Goal: Task Accomplishment & Management: Use online tool/utility

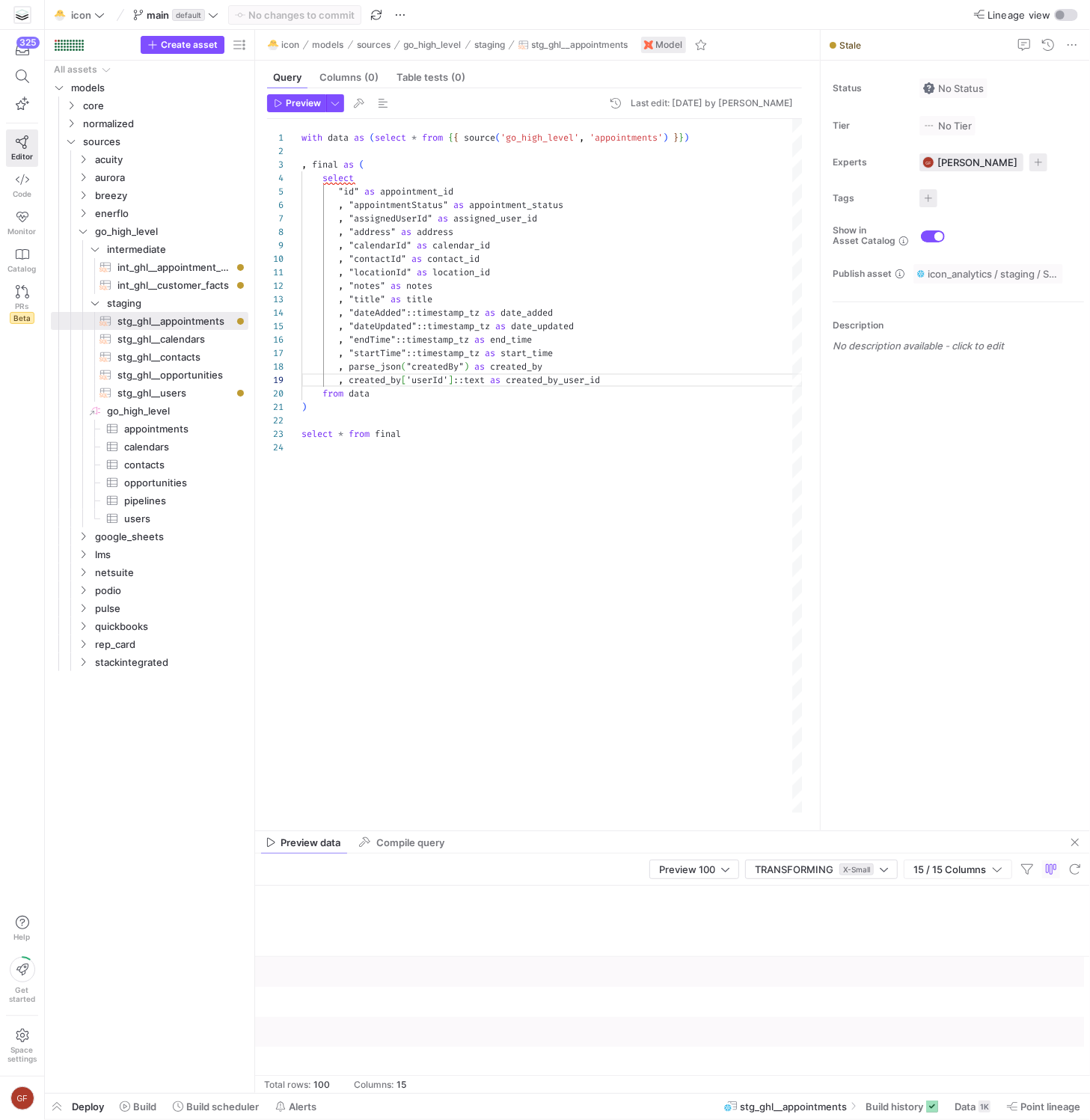
scroll to position [0, 1402]
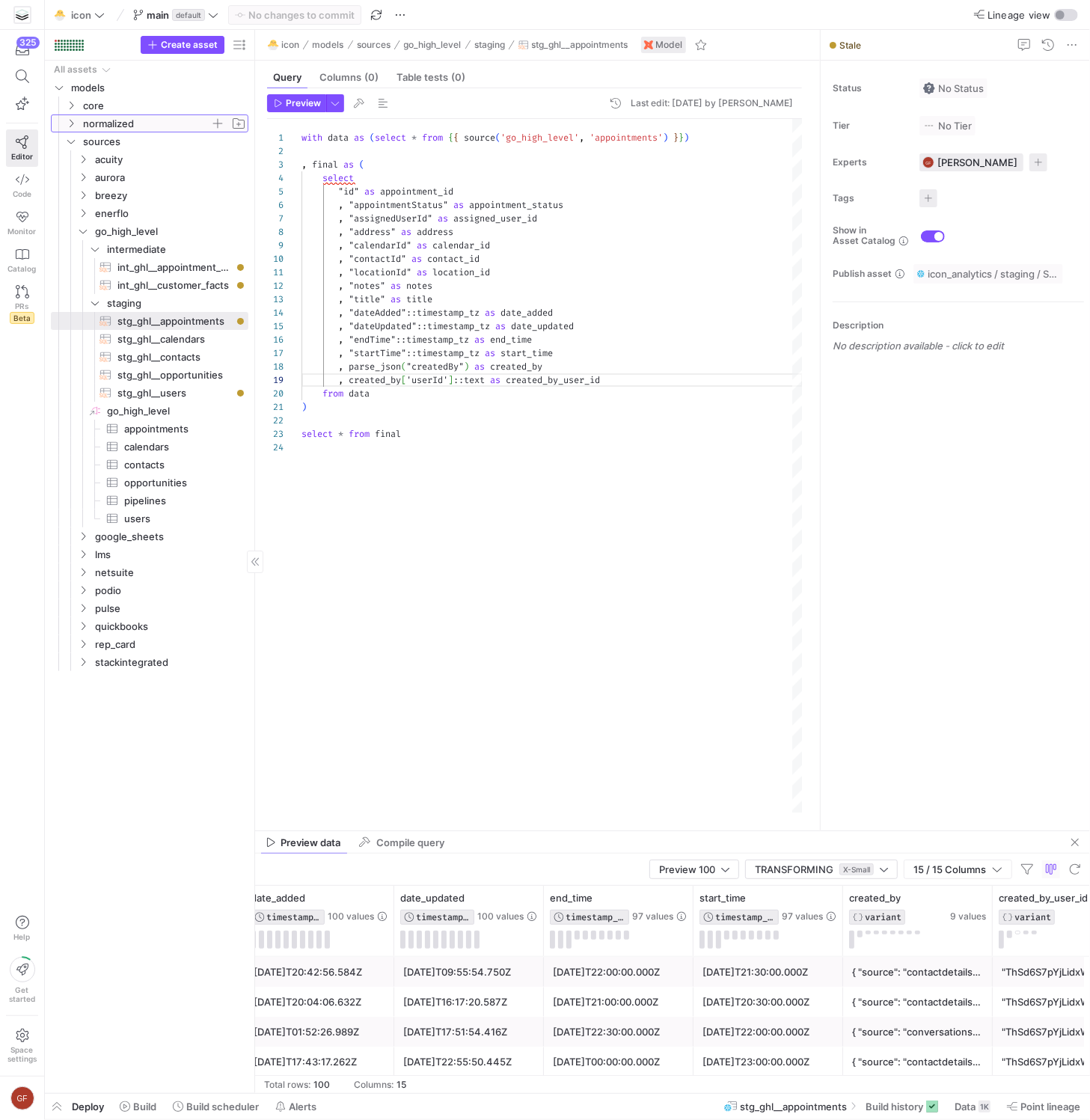
click at [65, 115] on span "normalized" at bounding box center [155, 123] width 184 height 17
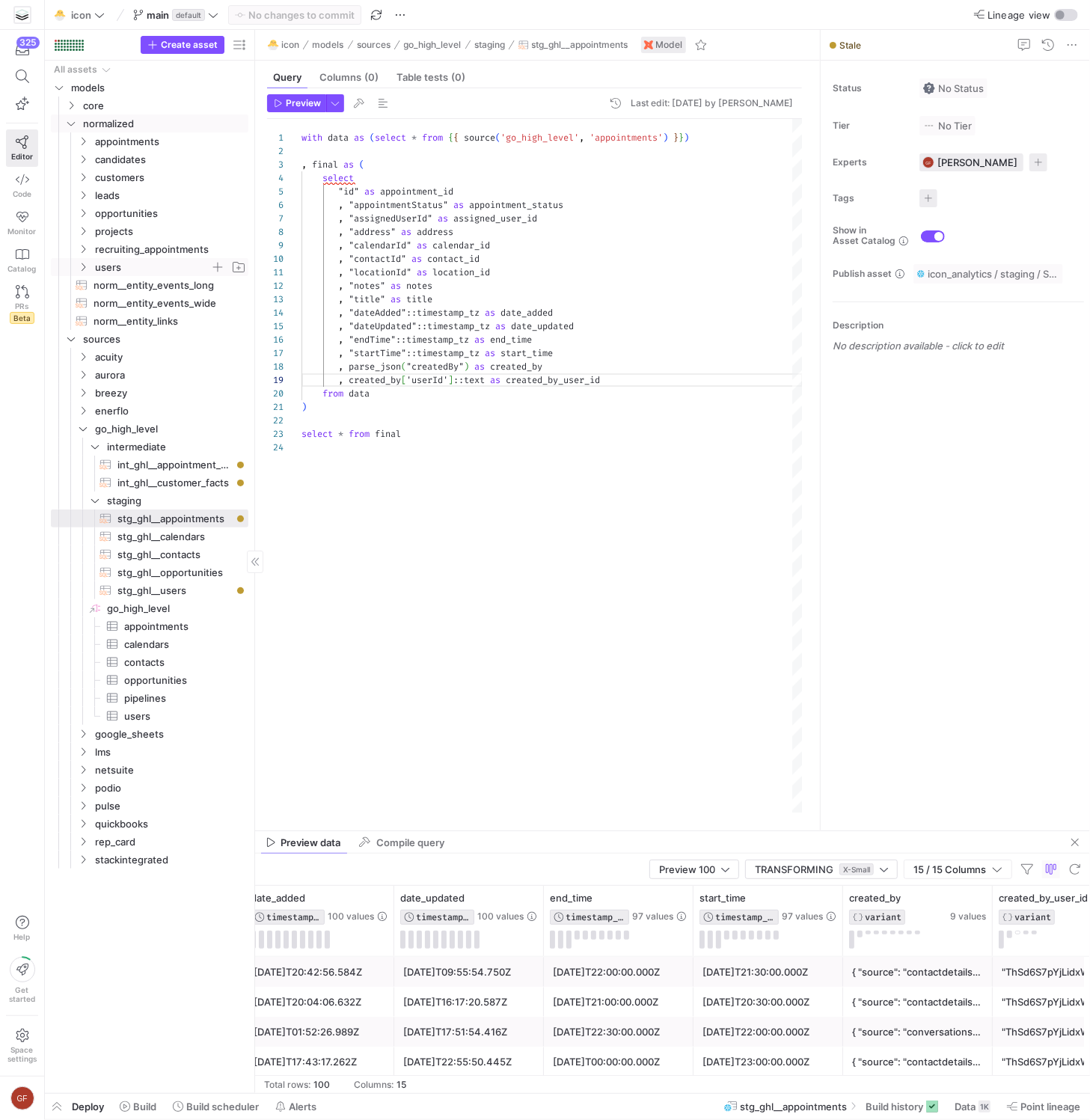
click at [90, 268] on span "users" at bounding box center [161, 266] width 172 height 17
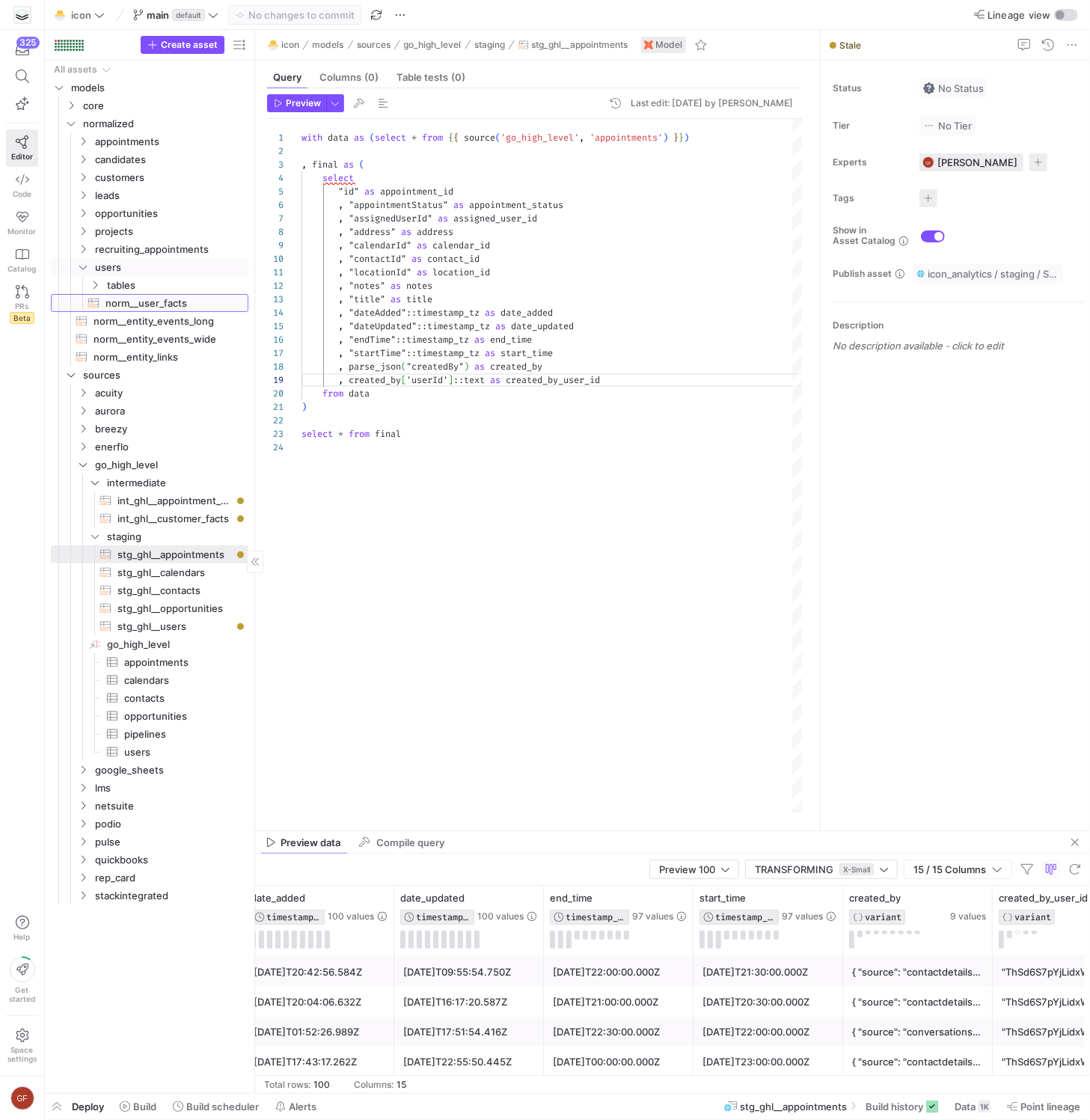
click at [136, 298] on span "norm__user_facts​​​​​​​​​​" at bounding box center [168, 303] width 125 height 17
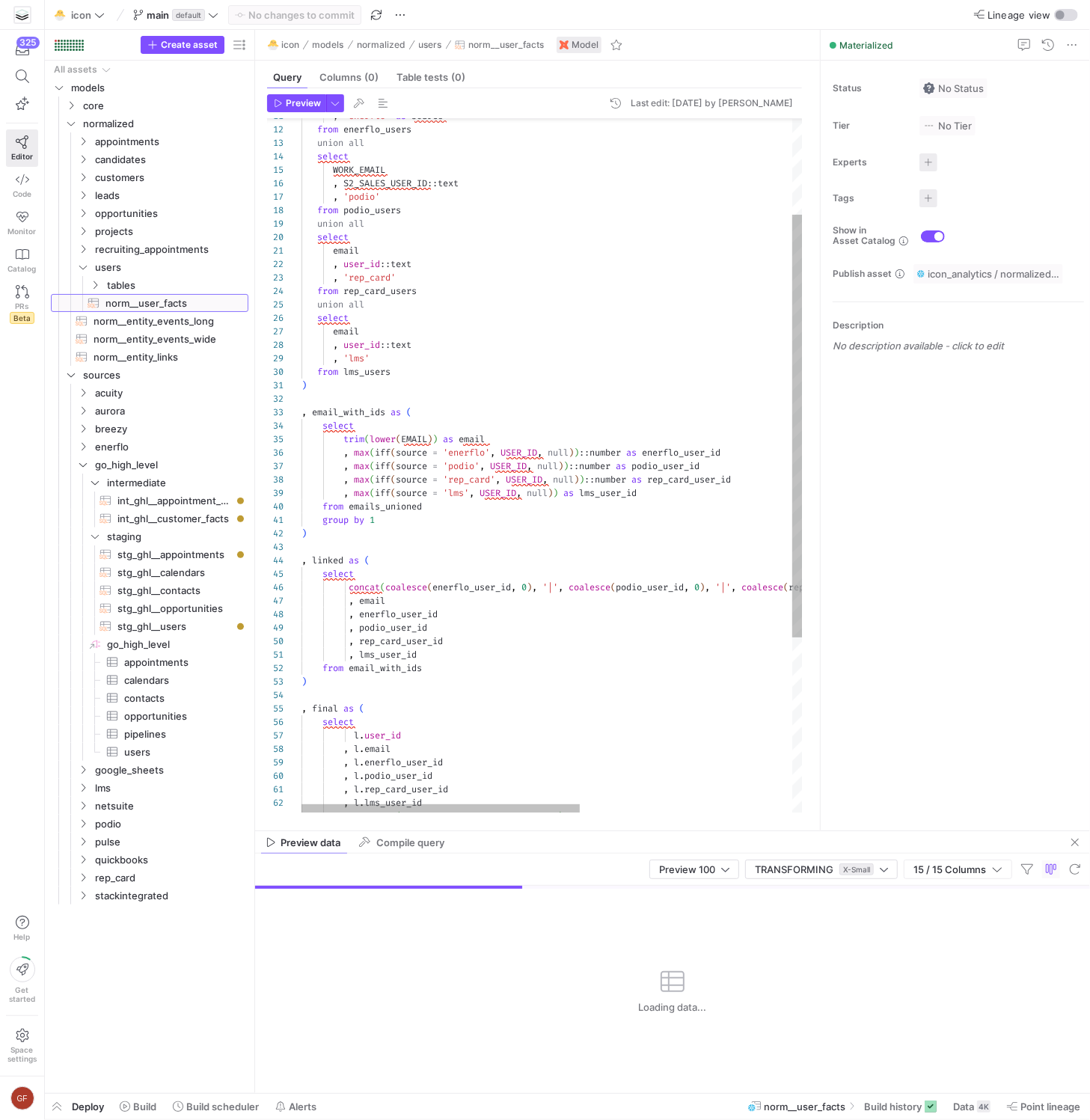
scroll to position [134, 0]
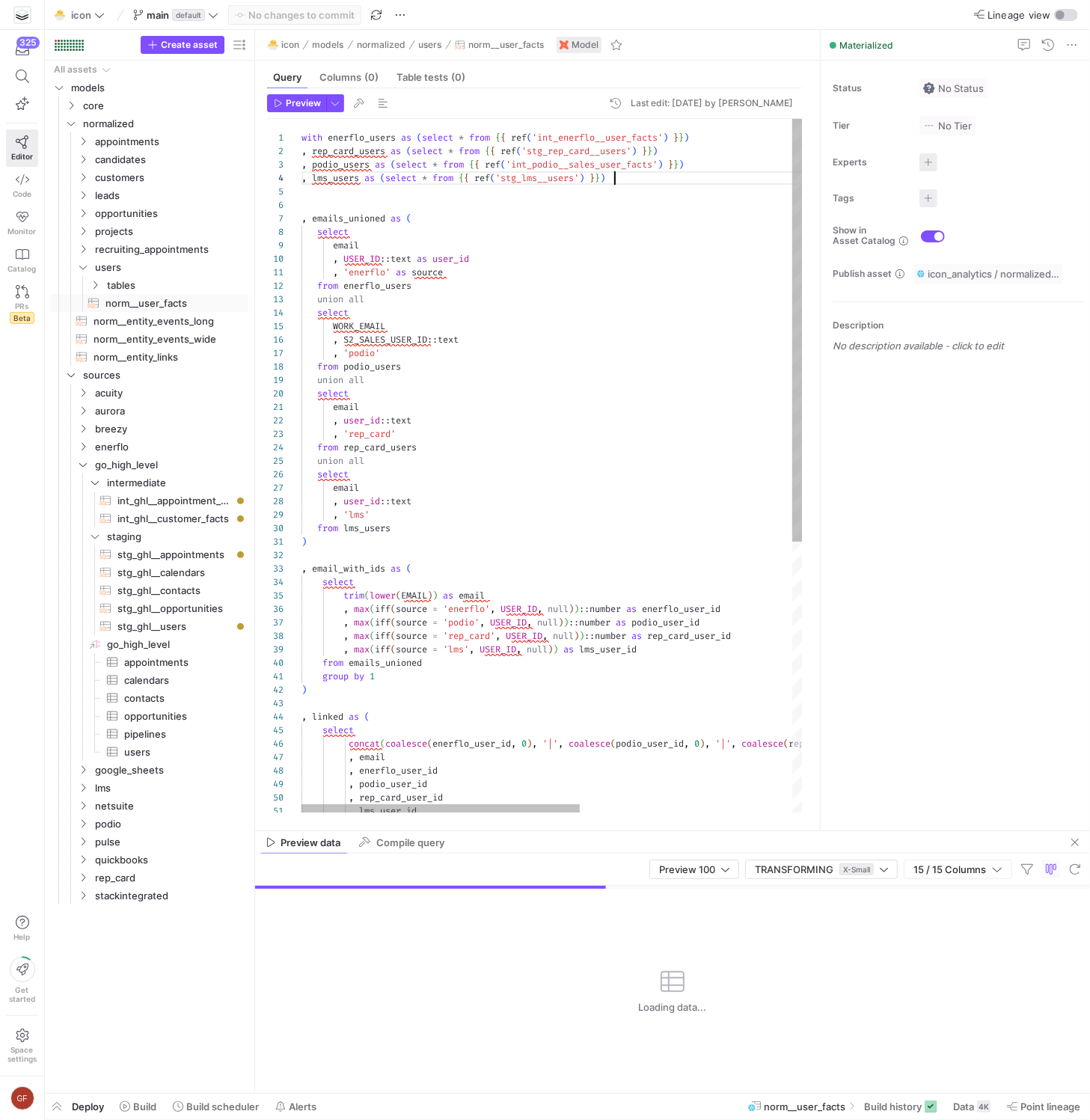
click at [638, 176] on div "WORK_EMAIL , S2_SALES_USER_ID :: text , 'podio' from podio_users union all sele…" at bounding box center [742, 689] width 882 height 1139
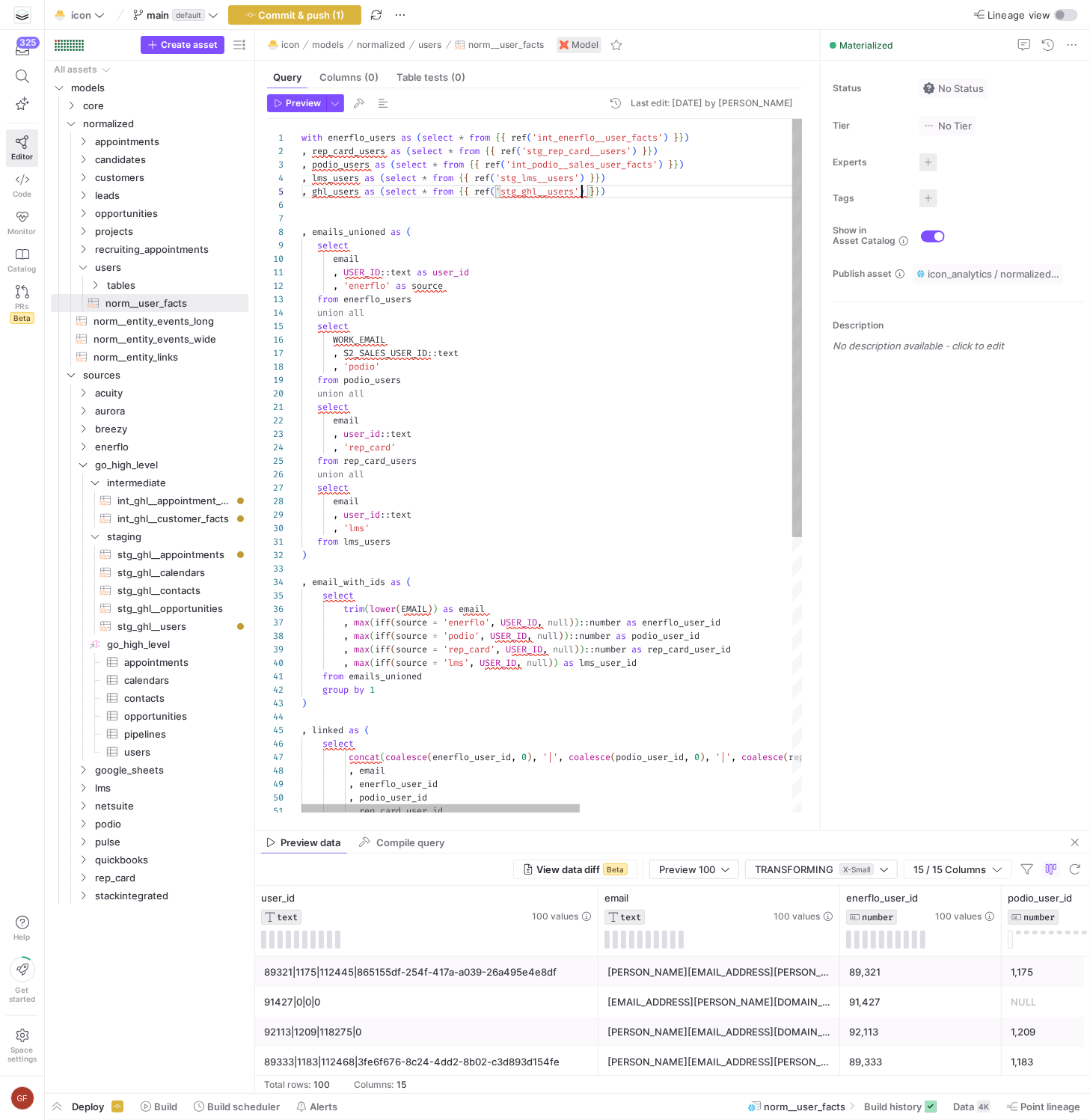
scroll to position [53, 280]
click at [496, 331] on div "WORK_EMAIL , S2_SALES_USER_ID :: text , 'podio' from podio_users union all sele…" at bounding box center [742, 695] width 882 height 1152
click at [444, 543] on div "WORK_EMAIL , S2_SALES_USER_ID :: text , 'podio' from podio_users union all sele…" at bounding box center [742, 695] width 882 height 1152
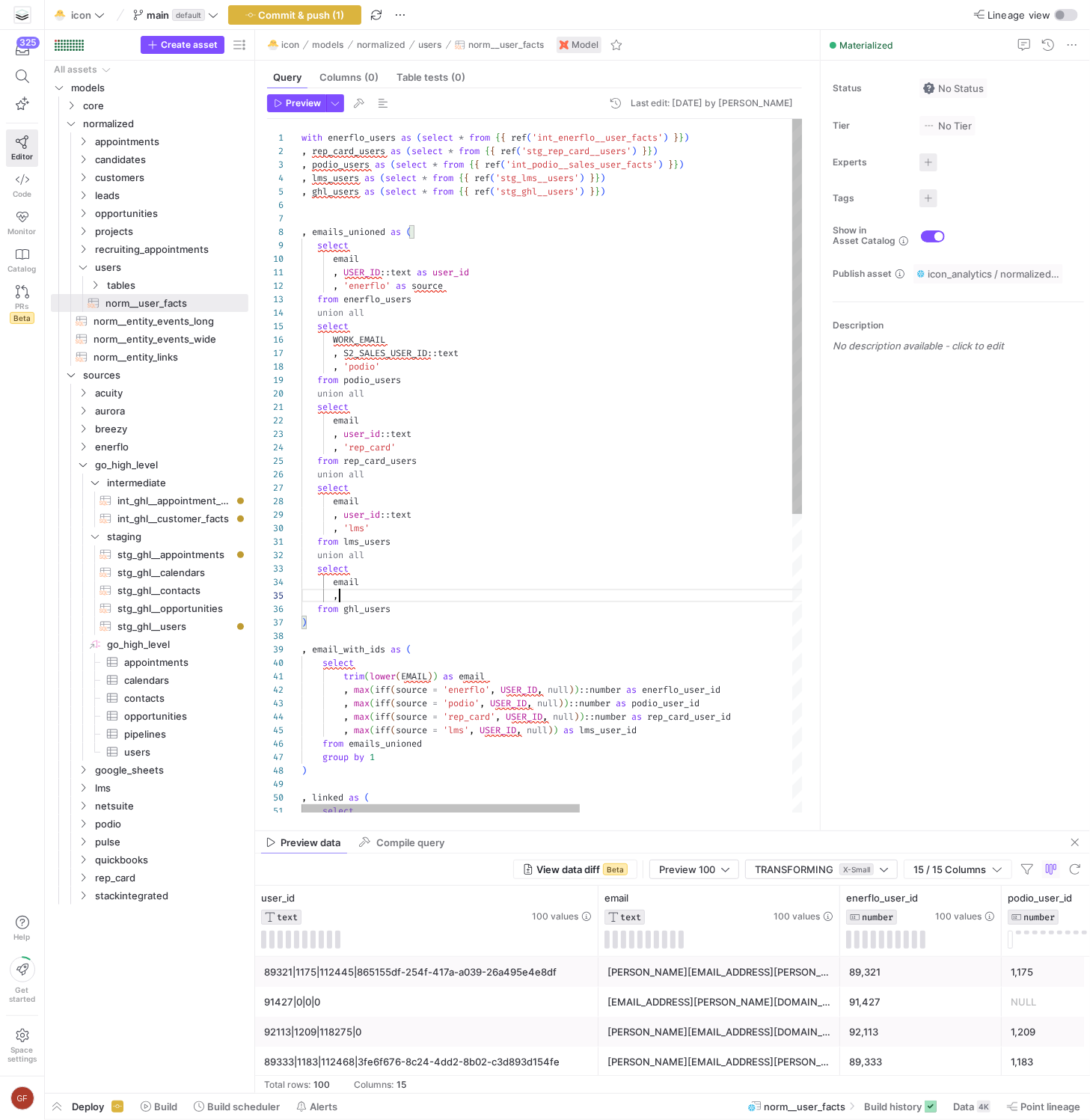
scroll to position [53, 38]
click at [188, 627] on span "stg_ghl__users​​​​​​​​​​" at bounding box center [174, 626] width 113 height 17
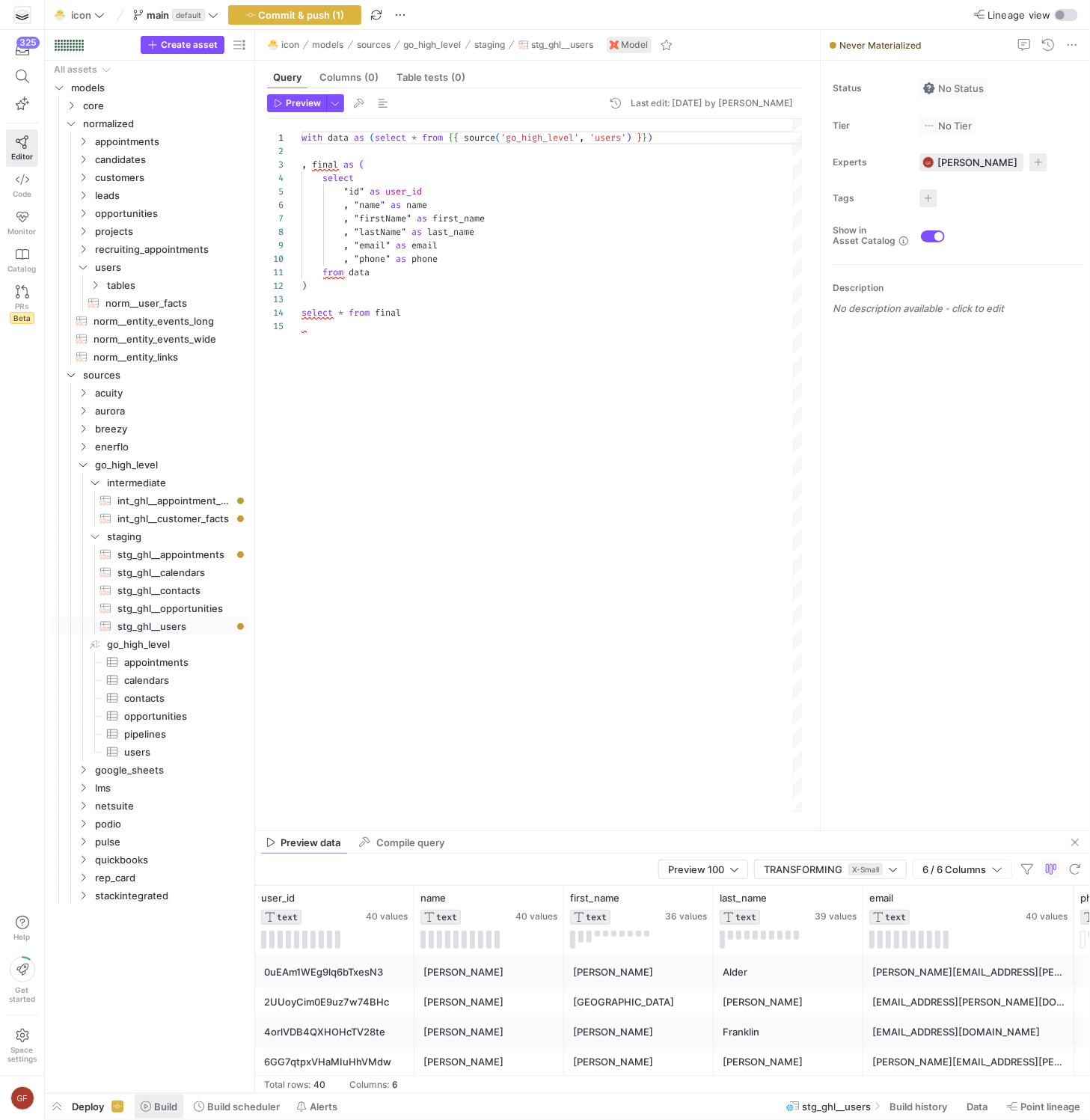
click at [163, 1100] on span at bounding box center [158, 1106] width 49 height 24
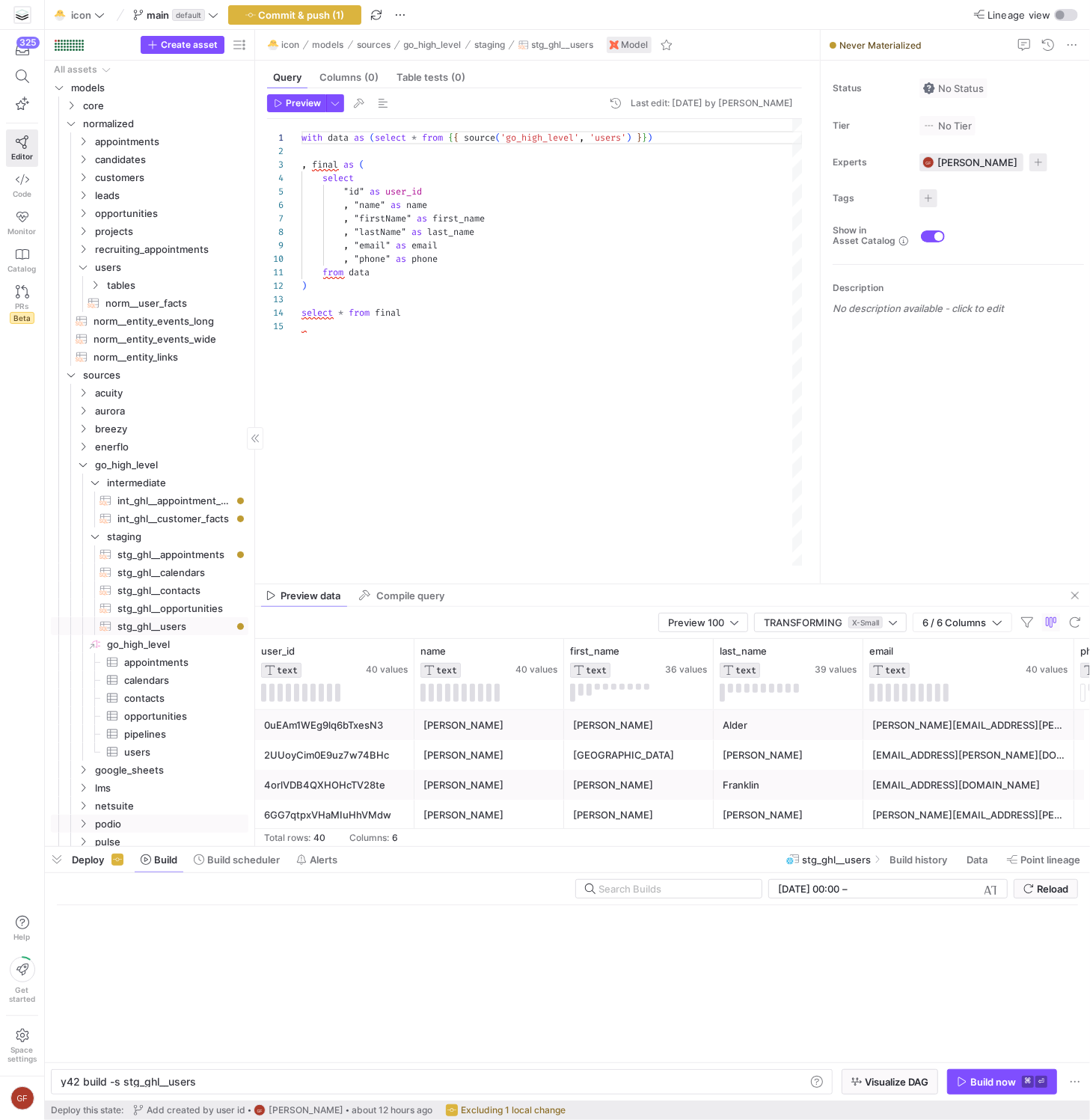
scroll to position [0, 134]
click at [994, 1074] on span "button" at bounding box center [1002, 1081] width 108 height 24
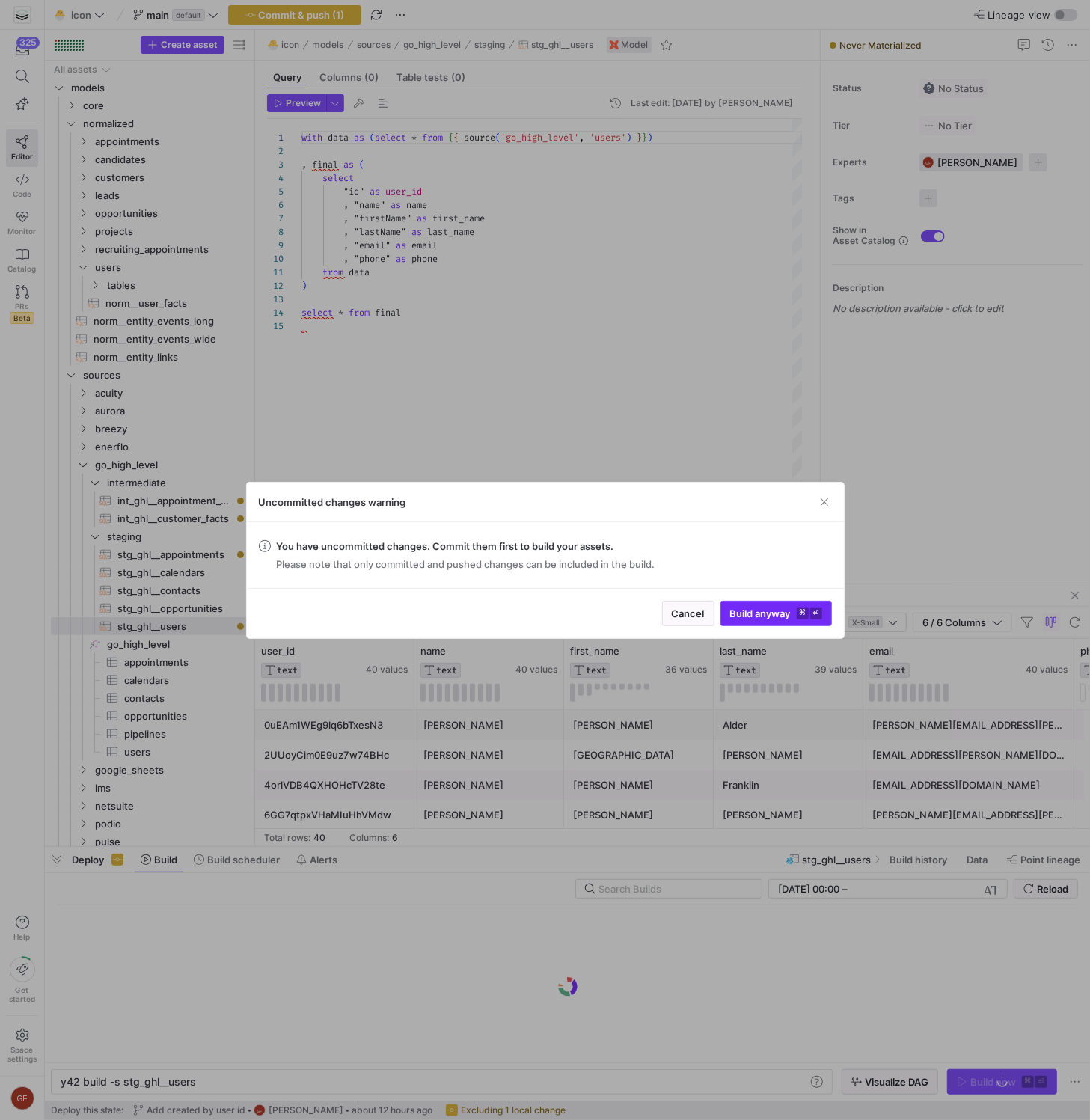
click at [767, 612] on span "Build anyway ⌘ ⏎" at bounding box center [776, 613] width 92 height 12
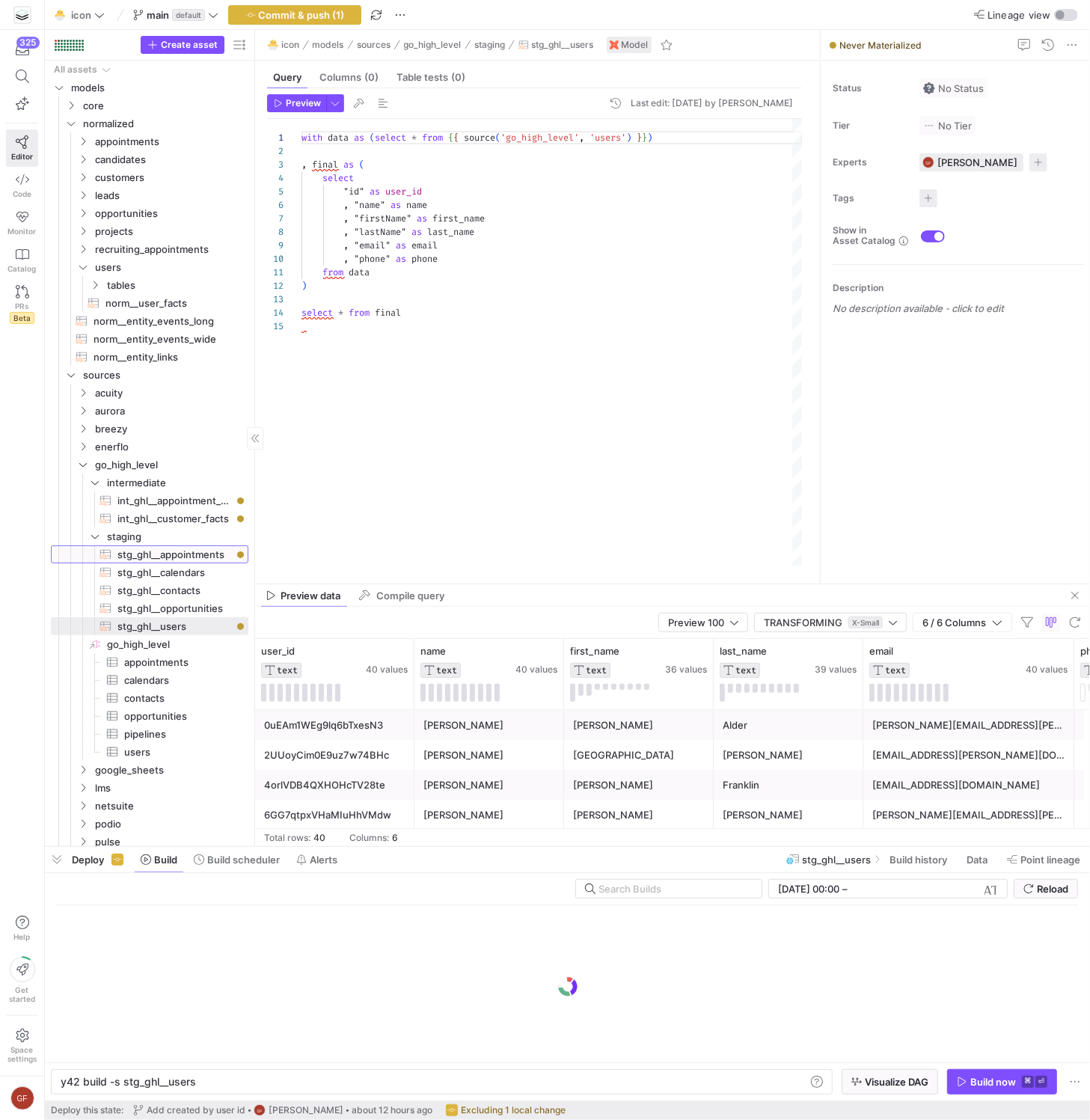
click at [153, 555] on span "stg_ghl__appointments​​​​​​​​​​" at bounding box center [174, 554] width 113 height 17
type textarea "with data as (select * from {{ source('go_high_level', 'appointments') }}) , fi…"
type textarea "y42 build -s stg_ghl__appointments"
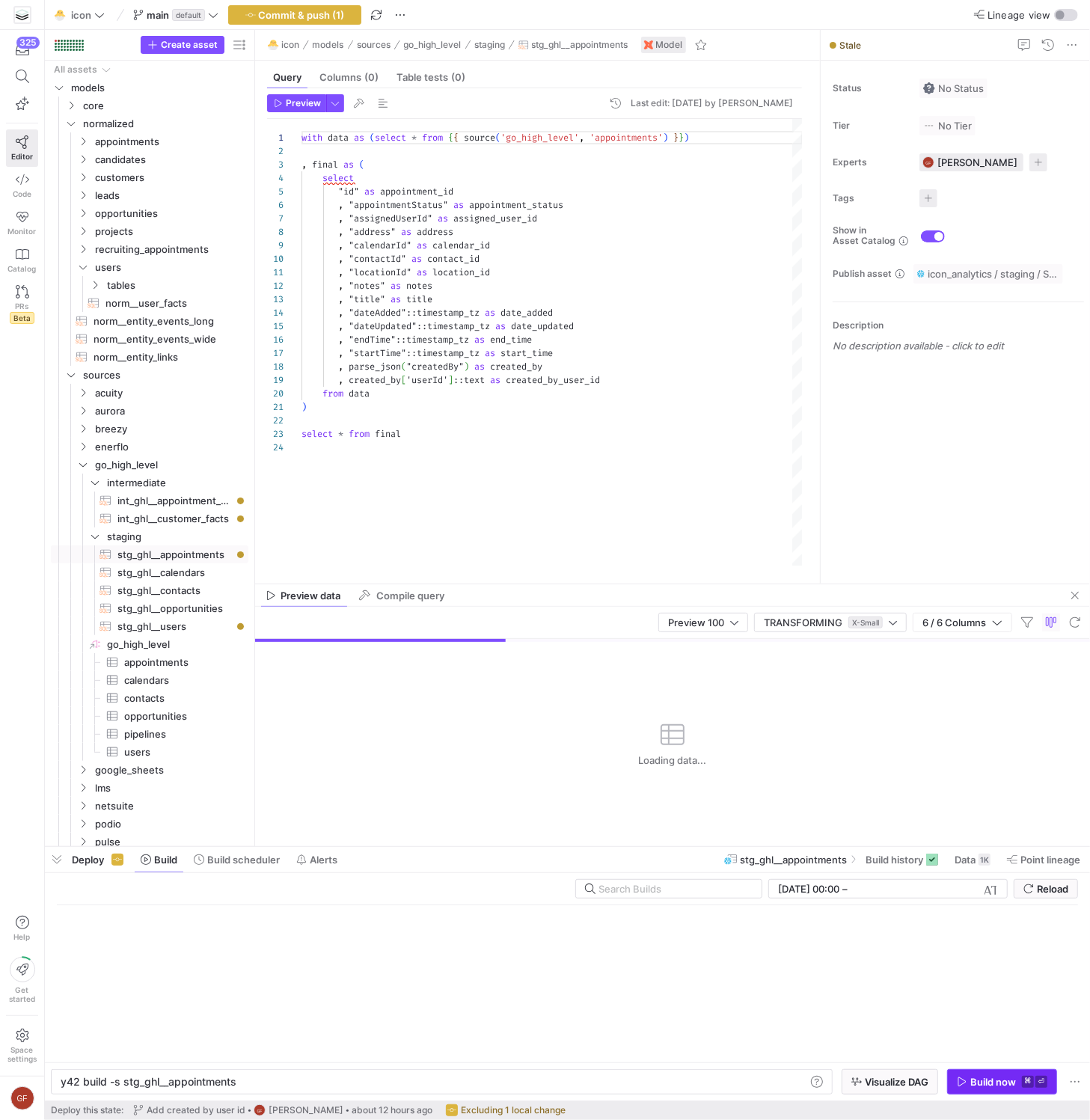
click at [998, 1082] on div "Build now" at bounding box center [993, 1081] width 46 height 12
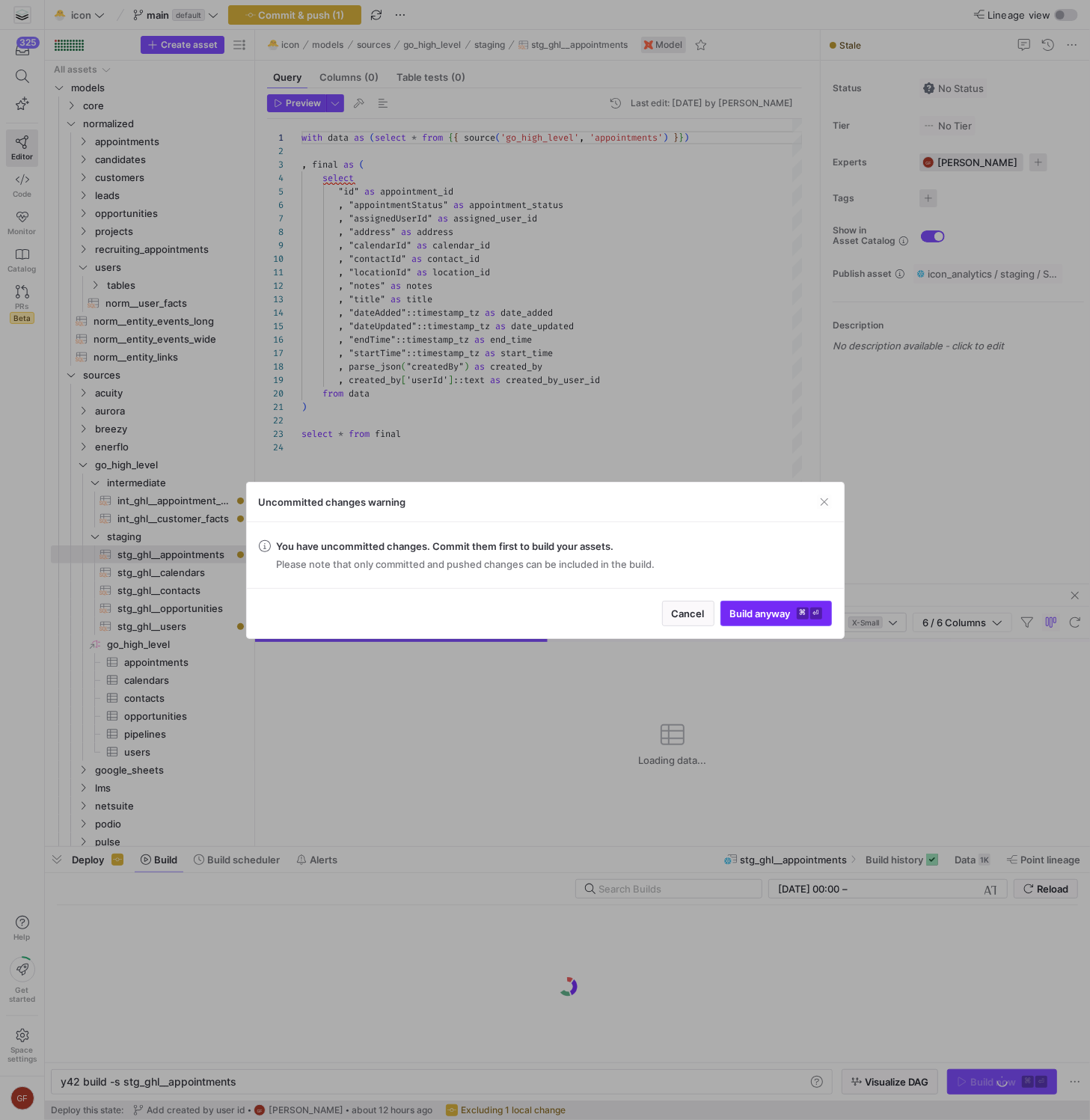
click at [775, 609] on span "Build anyway ⌘ ⏎" at bounding box center [776, 613] width 92 height 12
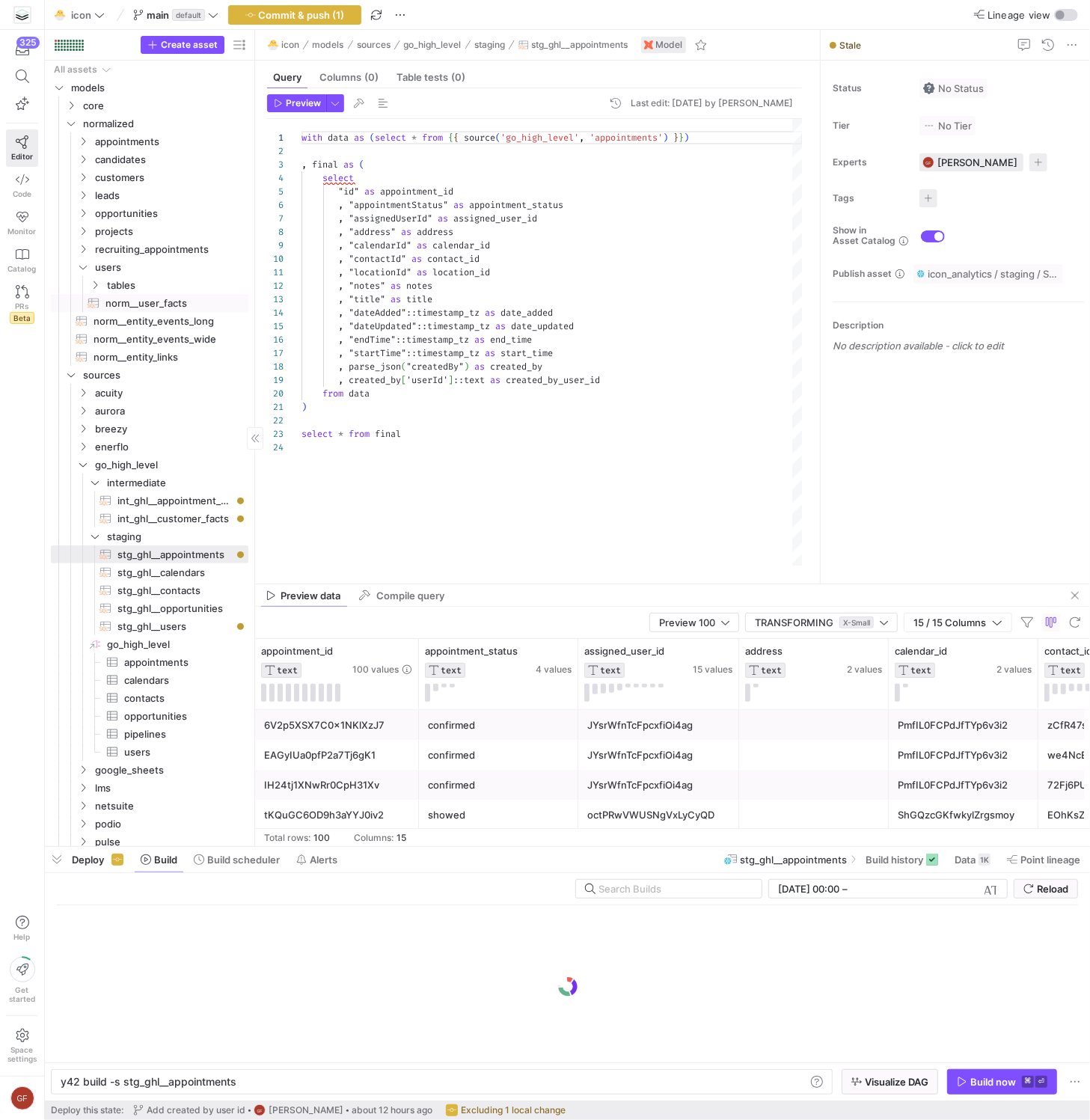
click at [150, 301] on span "norm__user_facts​​​​​​​​​​" at bounding box center [168, 303] width 125 height 17
type textarea "with enerflo_users as (select * from {{ ref('int_enerflo__user_facts') }}) , re…"
type textarea "y42 build -s norm__user_facts"
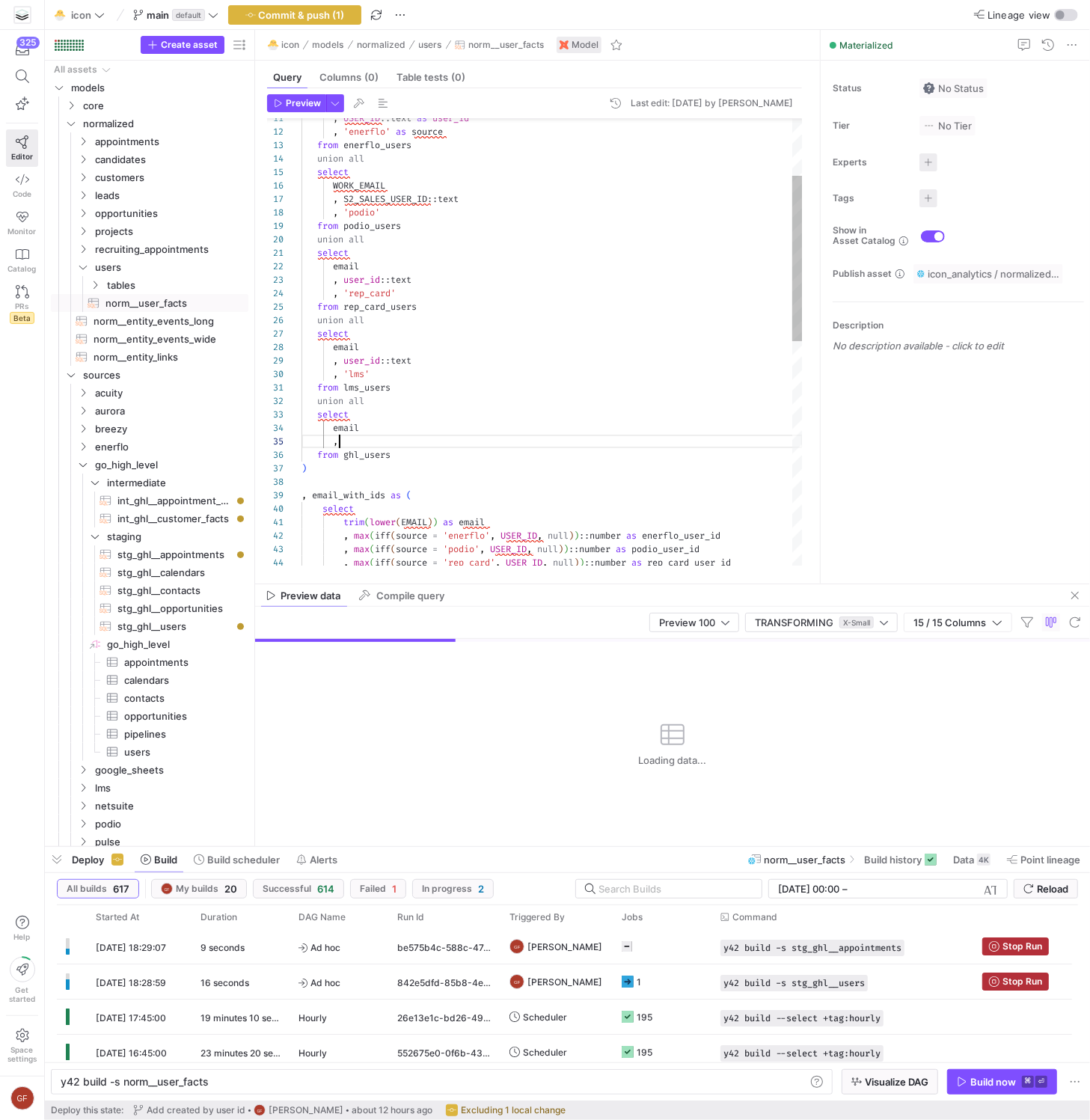
click at [374, 445] on div ", USER_ID :: text as user_id , 'enerflo' as source from enerflo_users union all…" at bounding box center [551, 570] width 501 height 1210
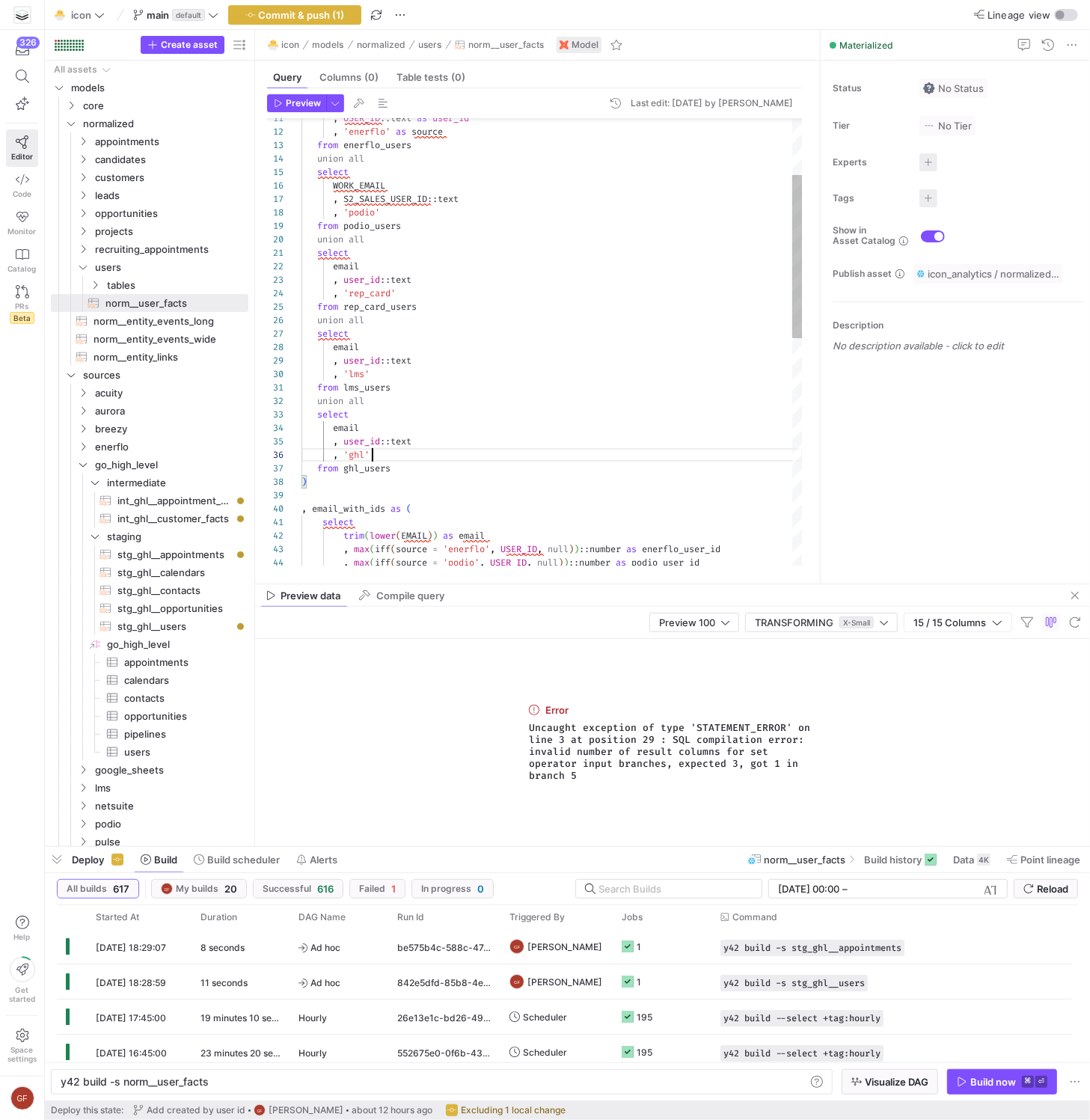
scroll to position [68, 71]
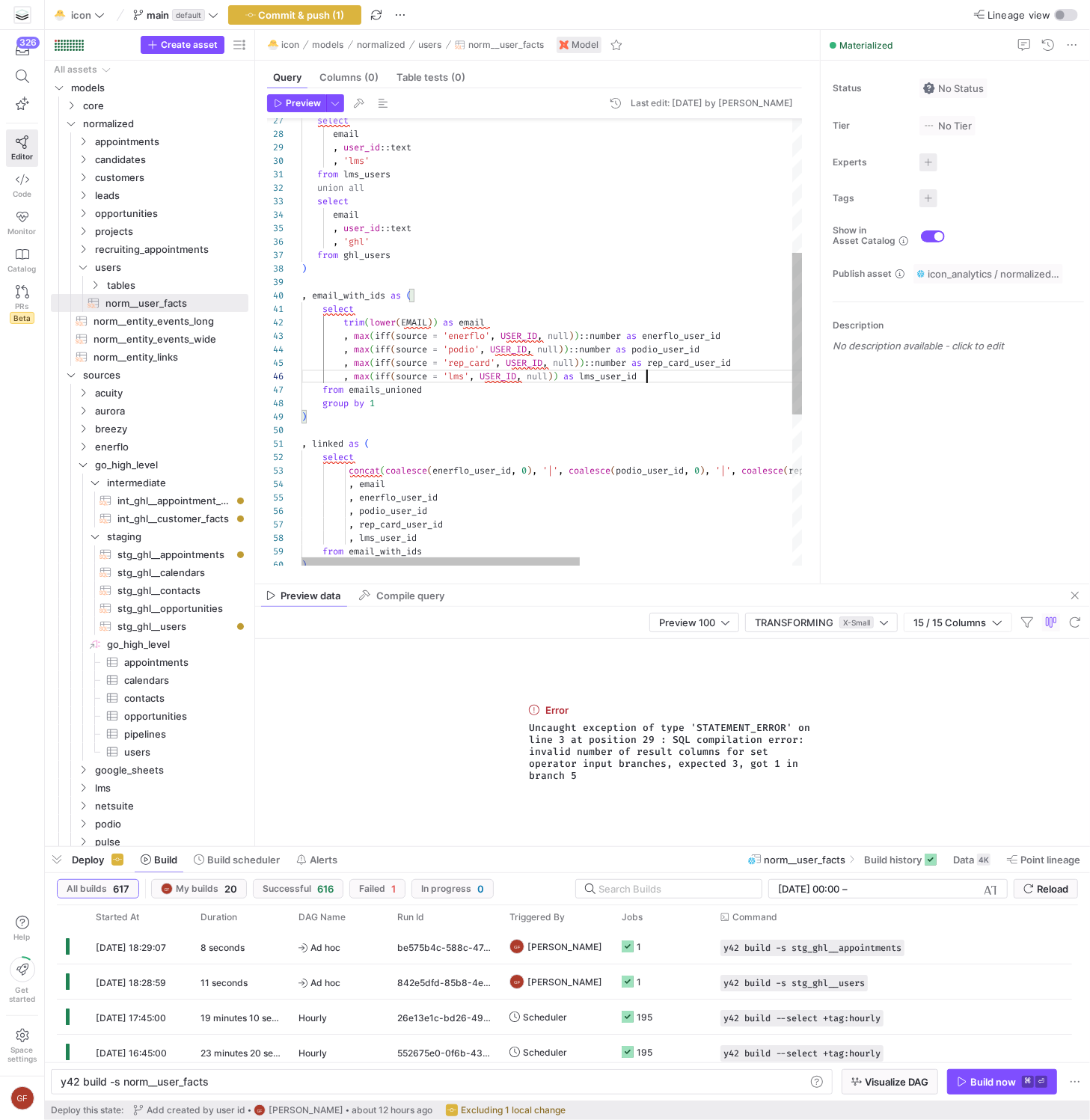
click at [670, 379] on div "select email , user_id :: text , 'lms' from lms_users union all select email , …" at bounding box center [742, 368] width 882 height 1232
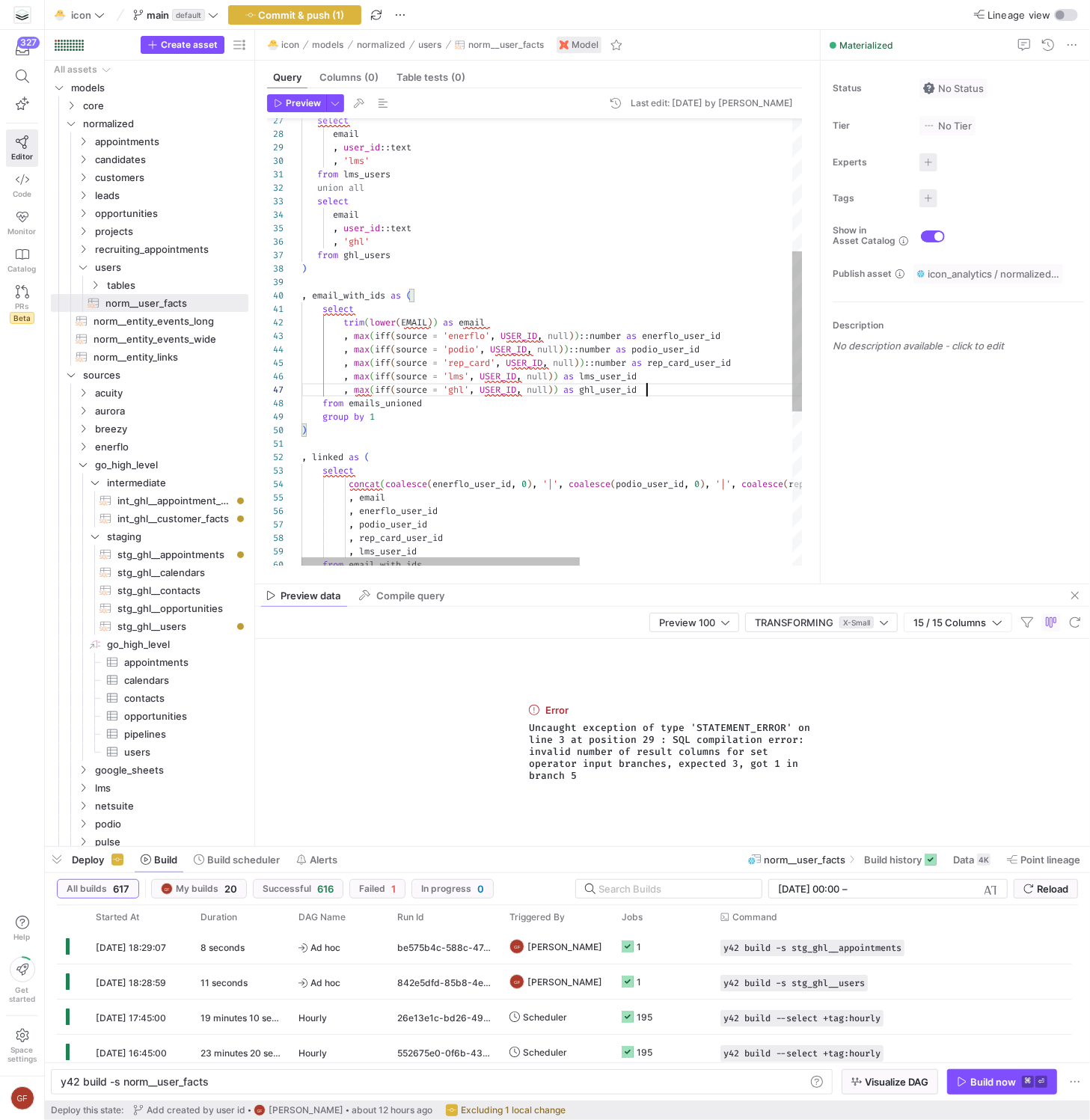
scroll to position [80, 344]
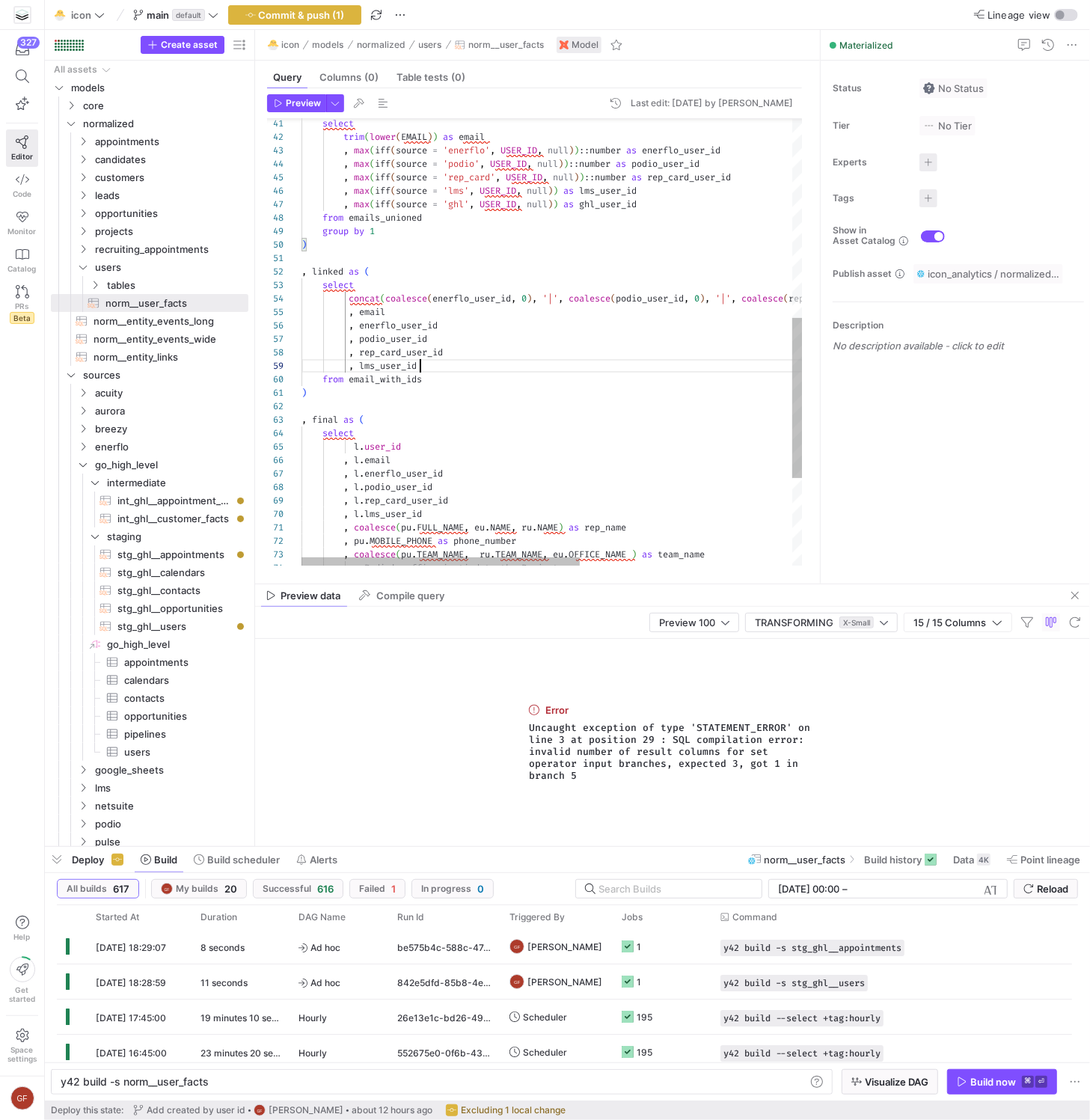
click at [489, 365] on div ", podio_user_id , rep_card_user_id , lms_user_id from email_with_ids ) , final …" at bounding box center [742, 189] width 882 height 1246
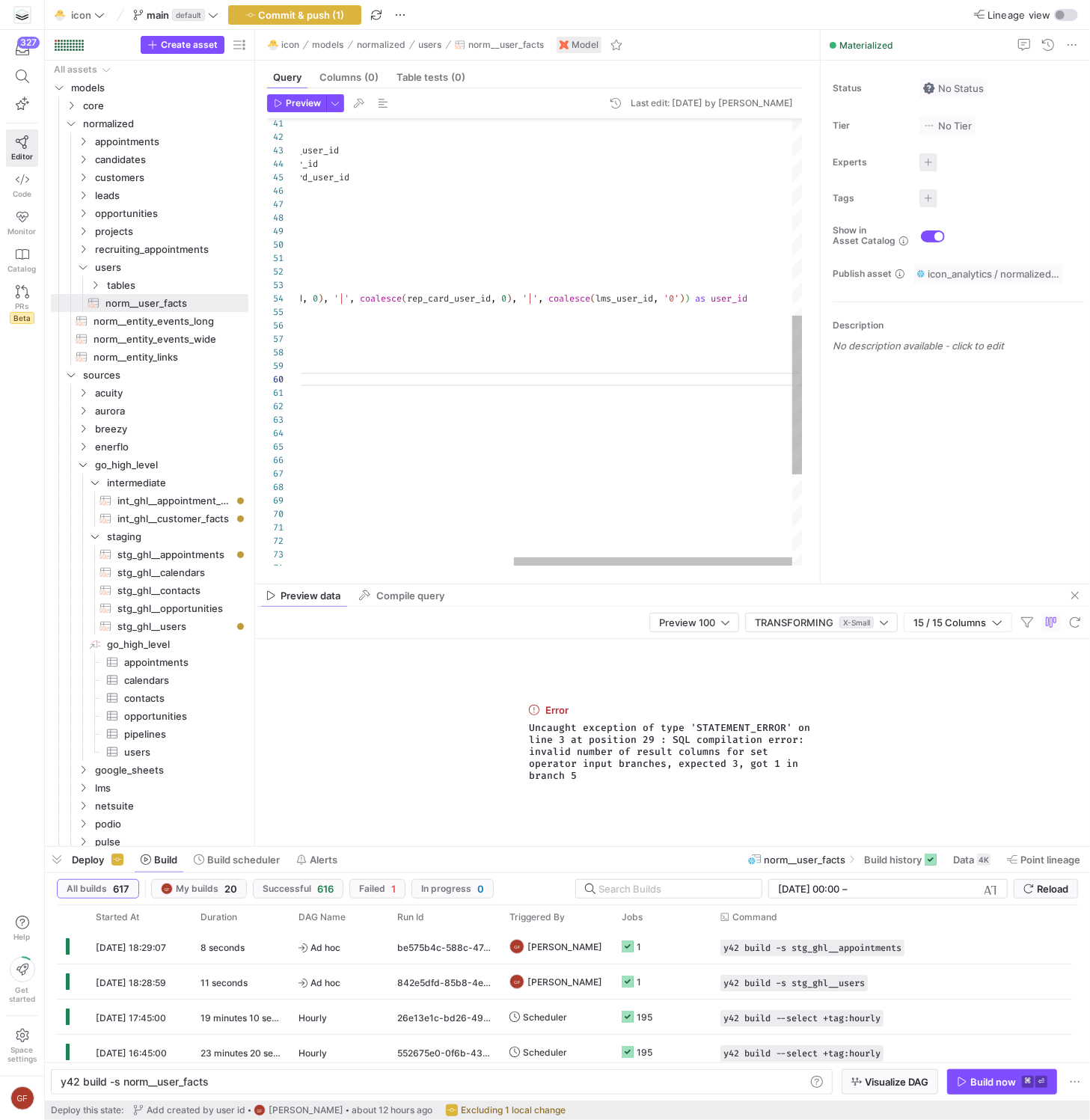
click at [705, 293] on div ", podio_user_id , rep_card_user_id , lms_user_id from email_with_ids ) , final …" at bounding box center [361, 196] width 882 height 1260
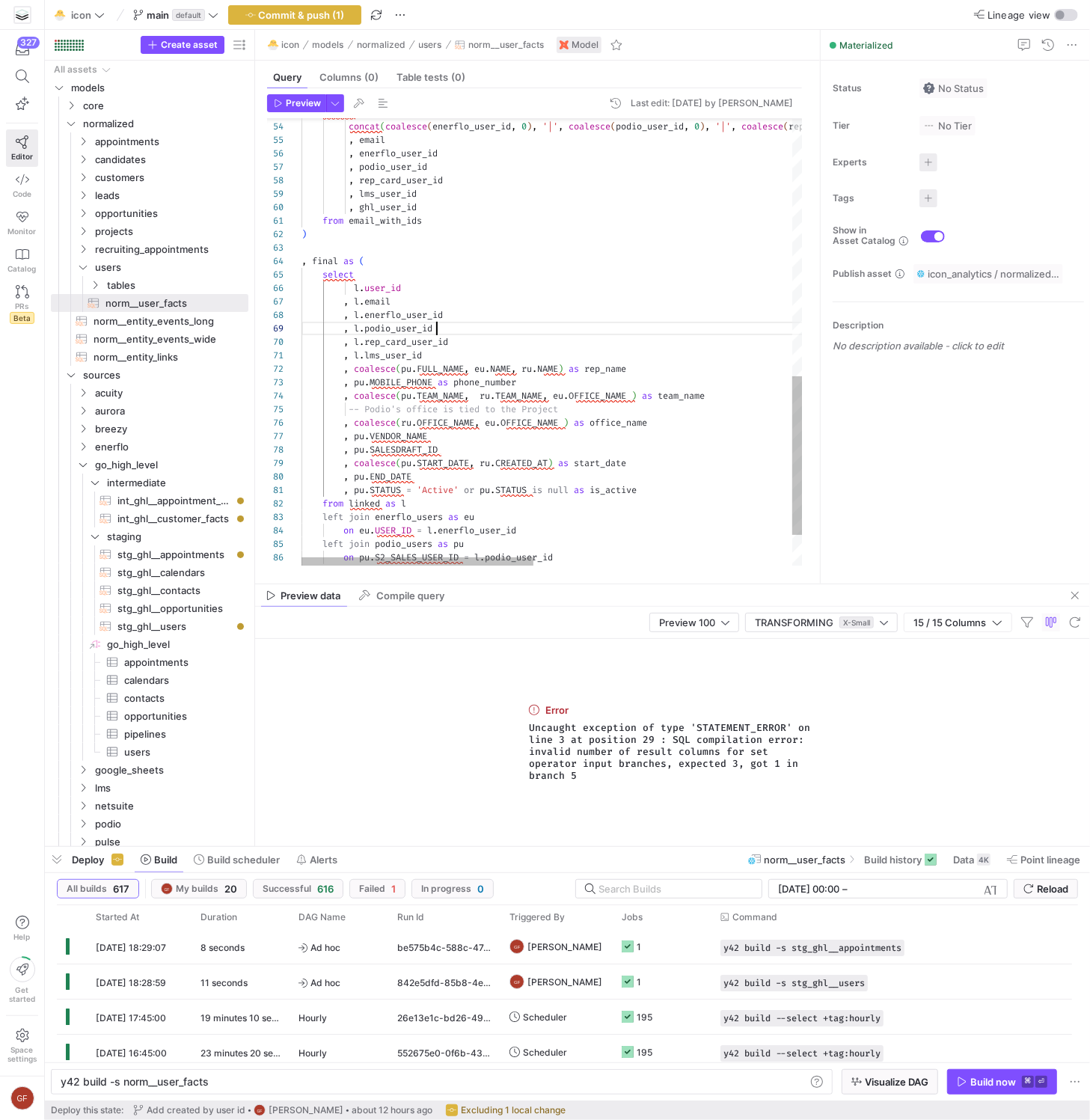
click at [558, 325] on div ", podio_user_id , rep_card_user_id , lms_user_id from email_with_ids ) , final …" at bounding box center [831, 24] width 1060 height 1260
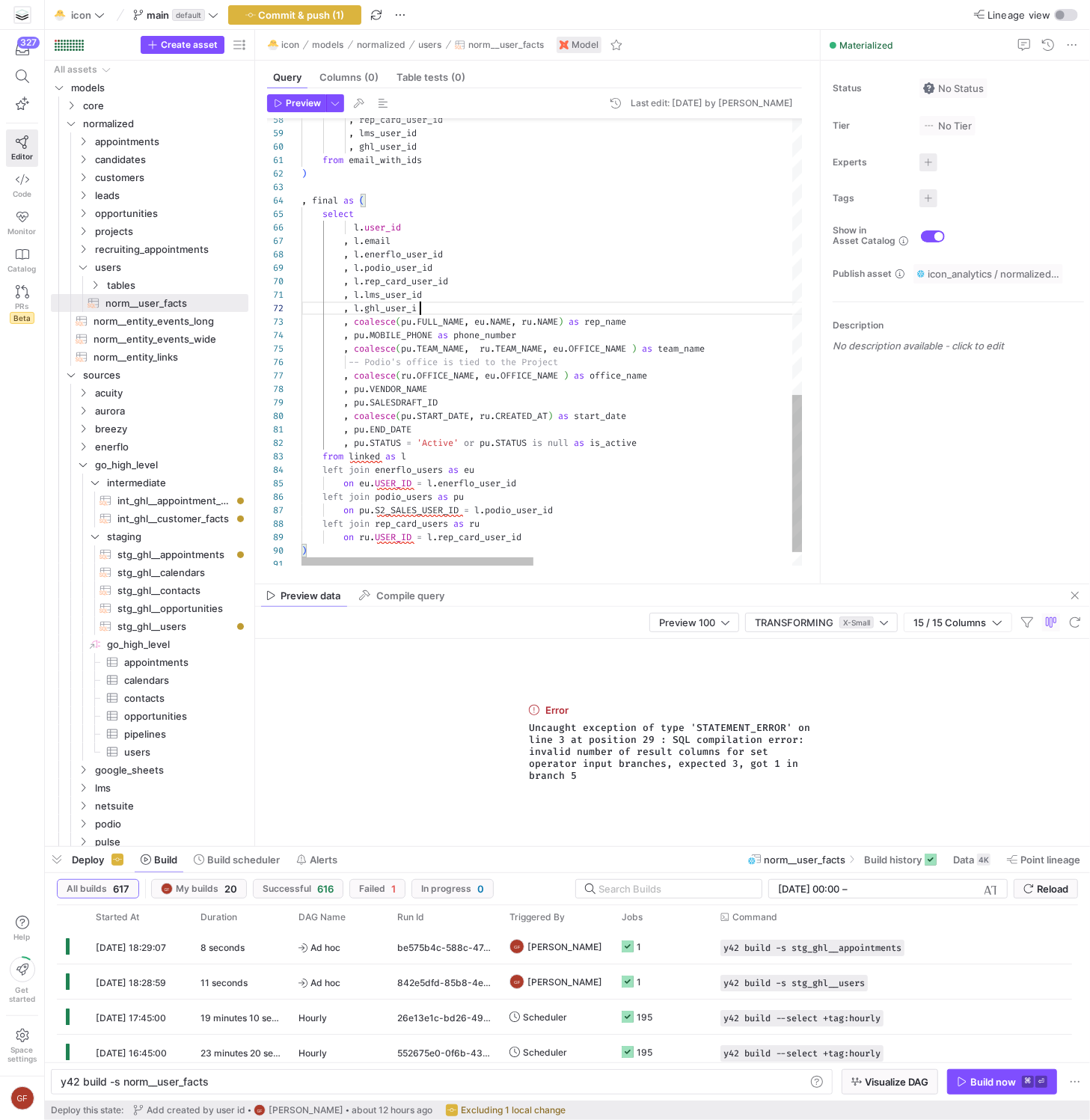
scroll to position [14, 123]
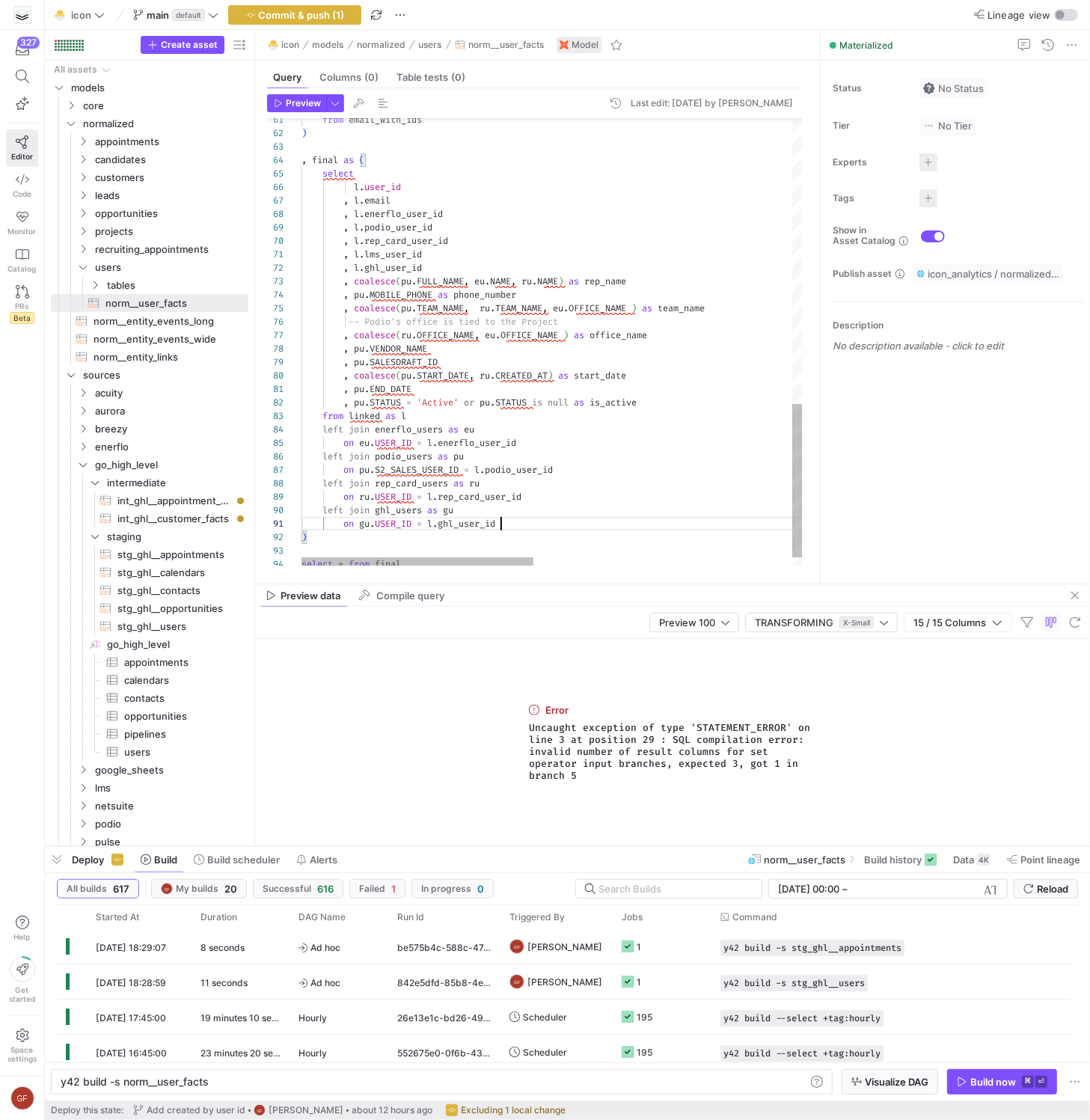
click at [200, 622] on span "stg_ghl__users​​​​​​​​​​" at bounding box center [174, 626] width 113 height 17
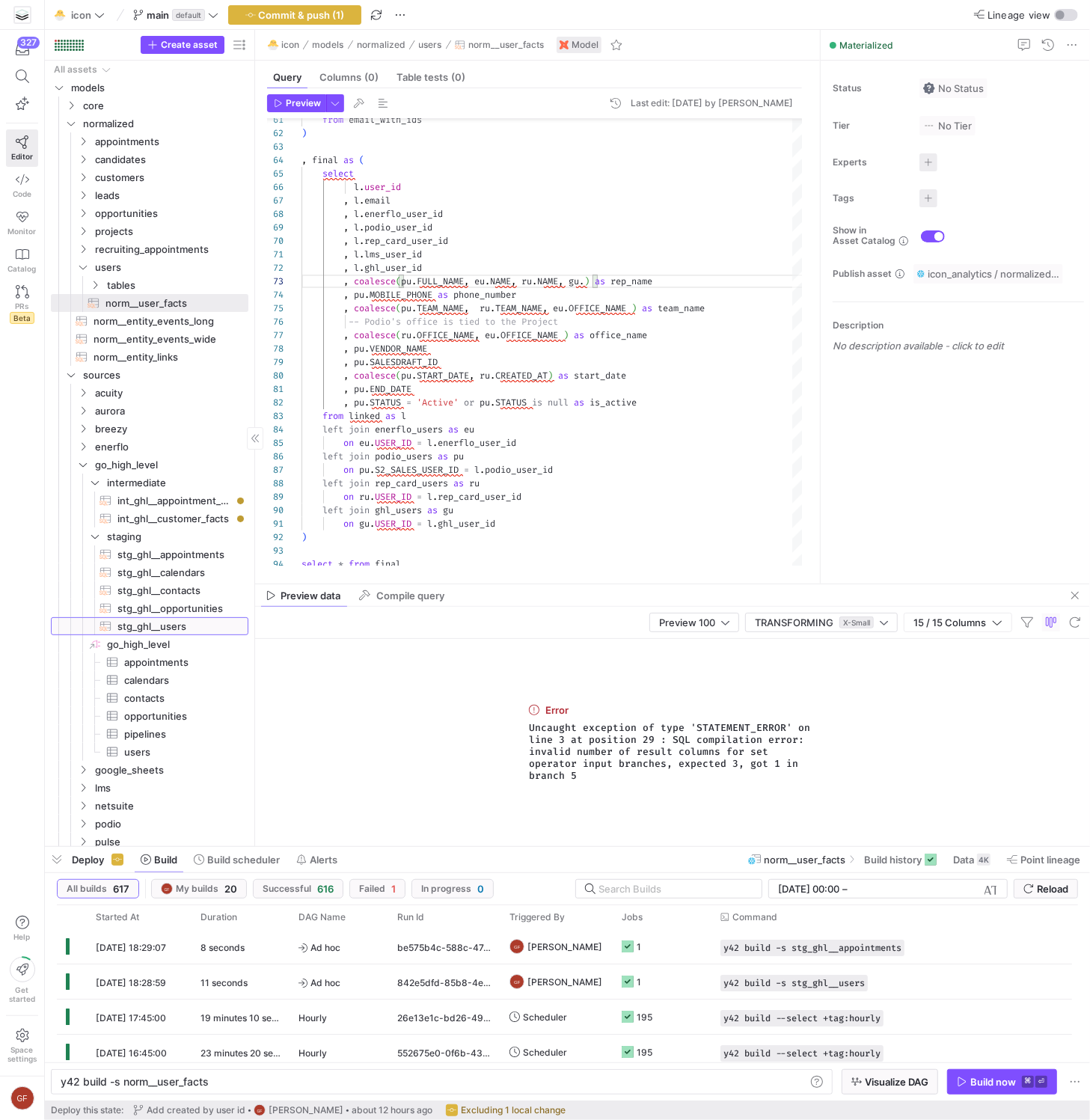
type textarea "with data as (select * from {{ source('go_high_level', 'users') }}) , final as …"
type textarea "y42 build -s stg_ghl__users"
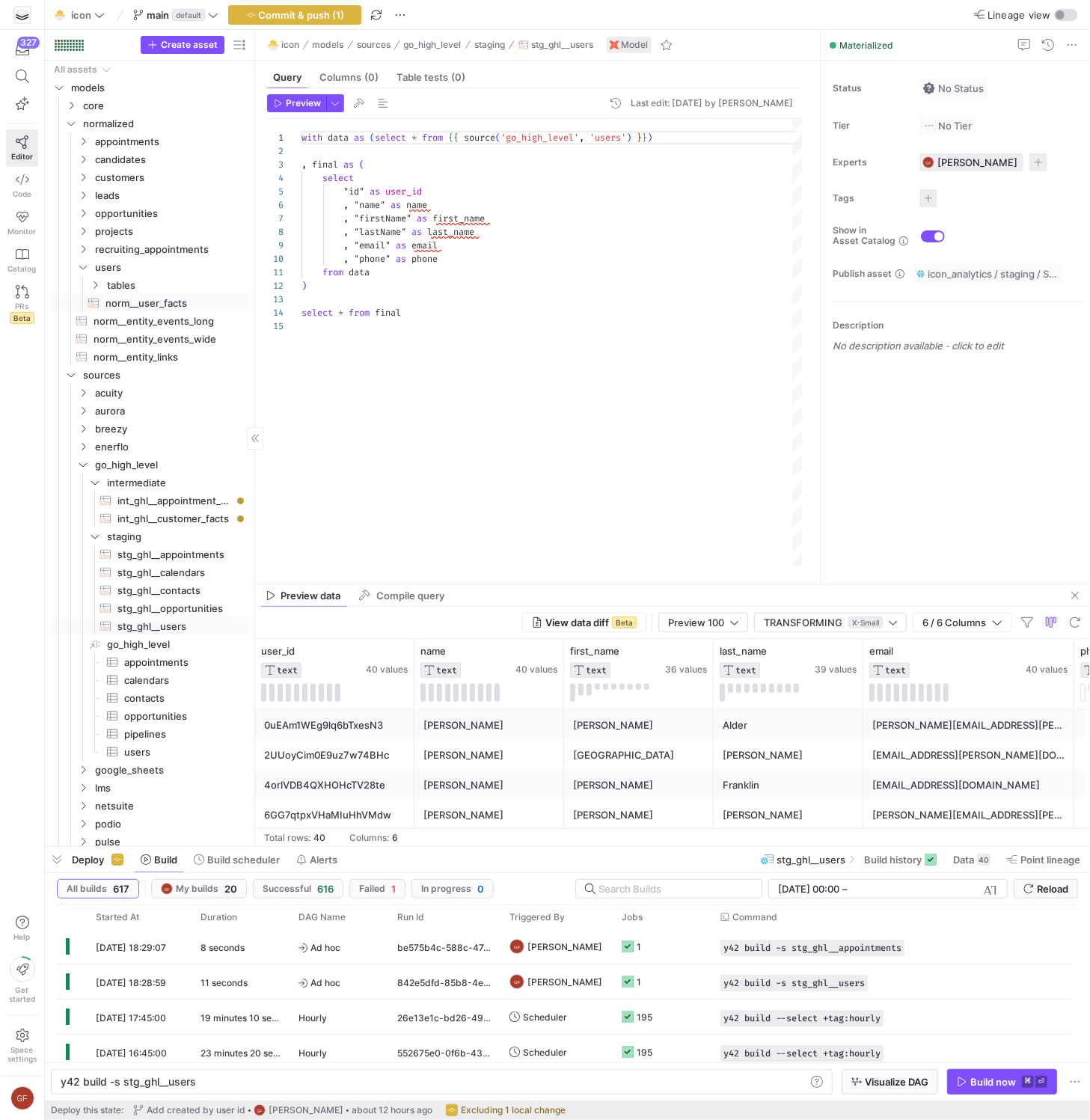
click at [177, 303] on span "norm__user_facts​​​​​​​​​​" at bounding box center [168, 303] width 125 height 17
type textarea "with enerflo_users as (select * from {{ ref('int_enerflo__user_facts') }}) , re…"
type textarea "y42 build -s norm__user_facts"
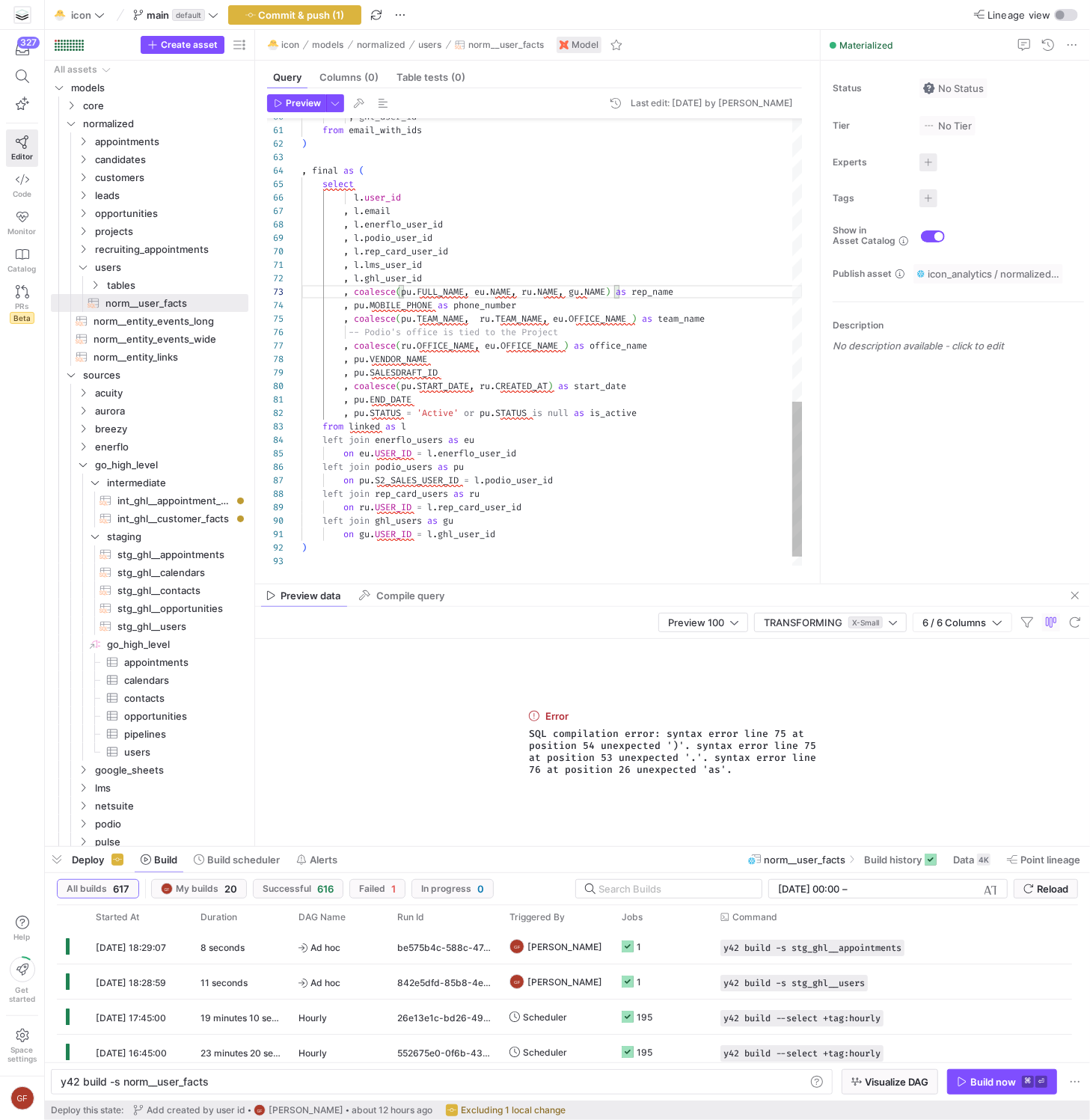
scroll to position [41, 221]
type textarea ", l.lms_user_id , l.ghl_user_id , coalesce(pu.FULL_NAME, [DOMAIN_NAME], [DOMAIN…"
click at [292, 104] on span "Preview" at bounding box center [303, 103] width 35 height 11
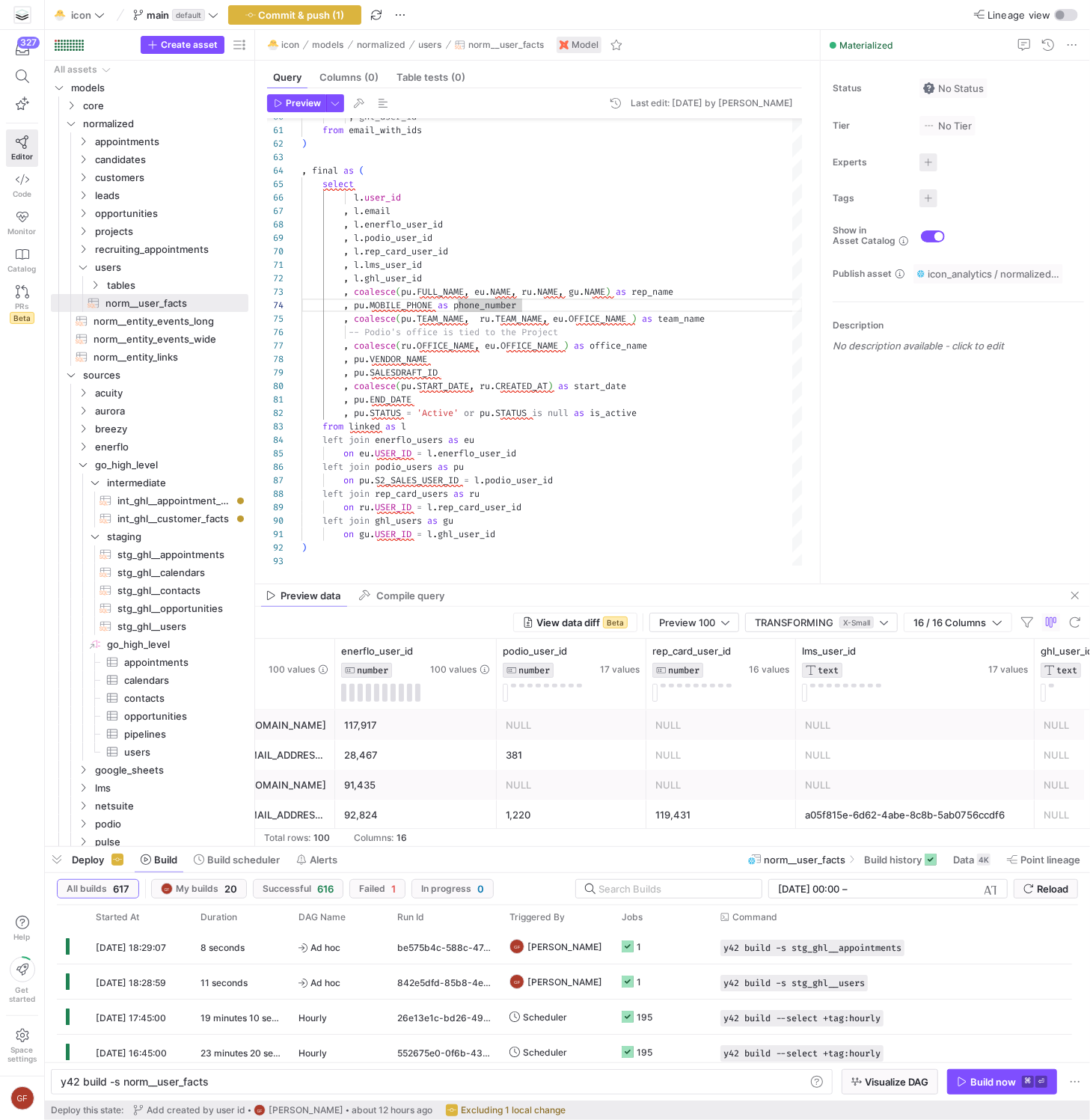
scroll to position [0, 574]
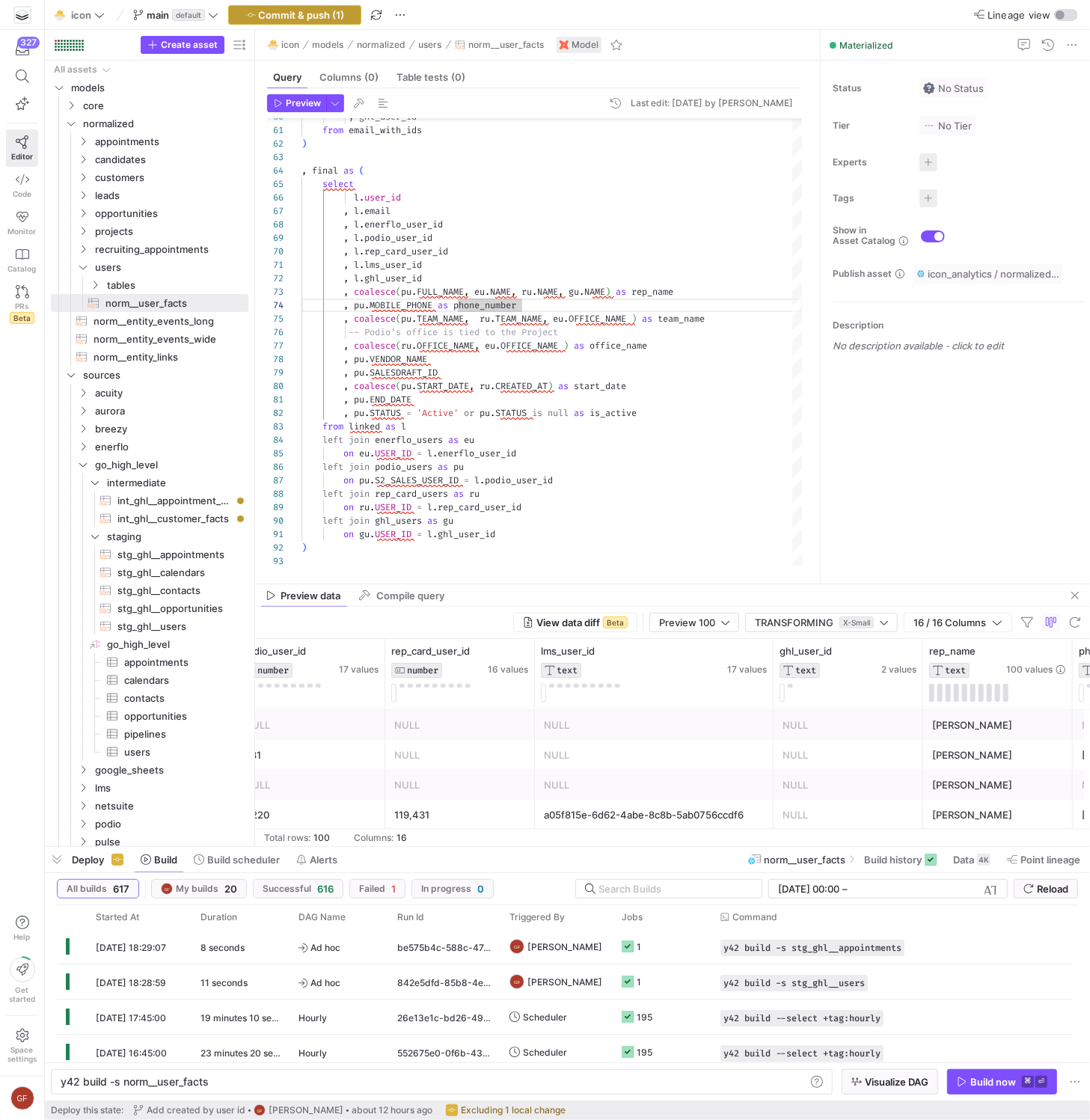
click at [313, 10] on span "Commit & push (1)" at bounding box center [301, 15] width 86 height 12
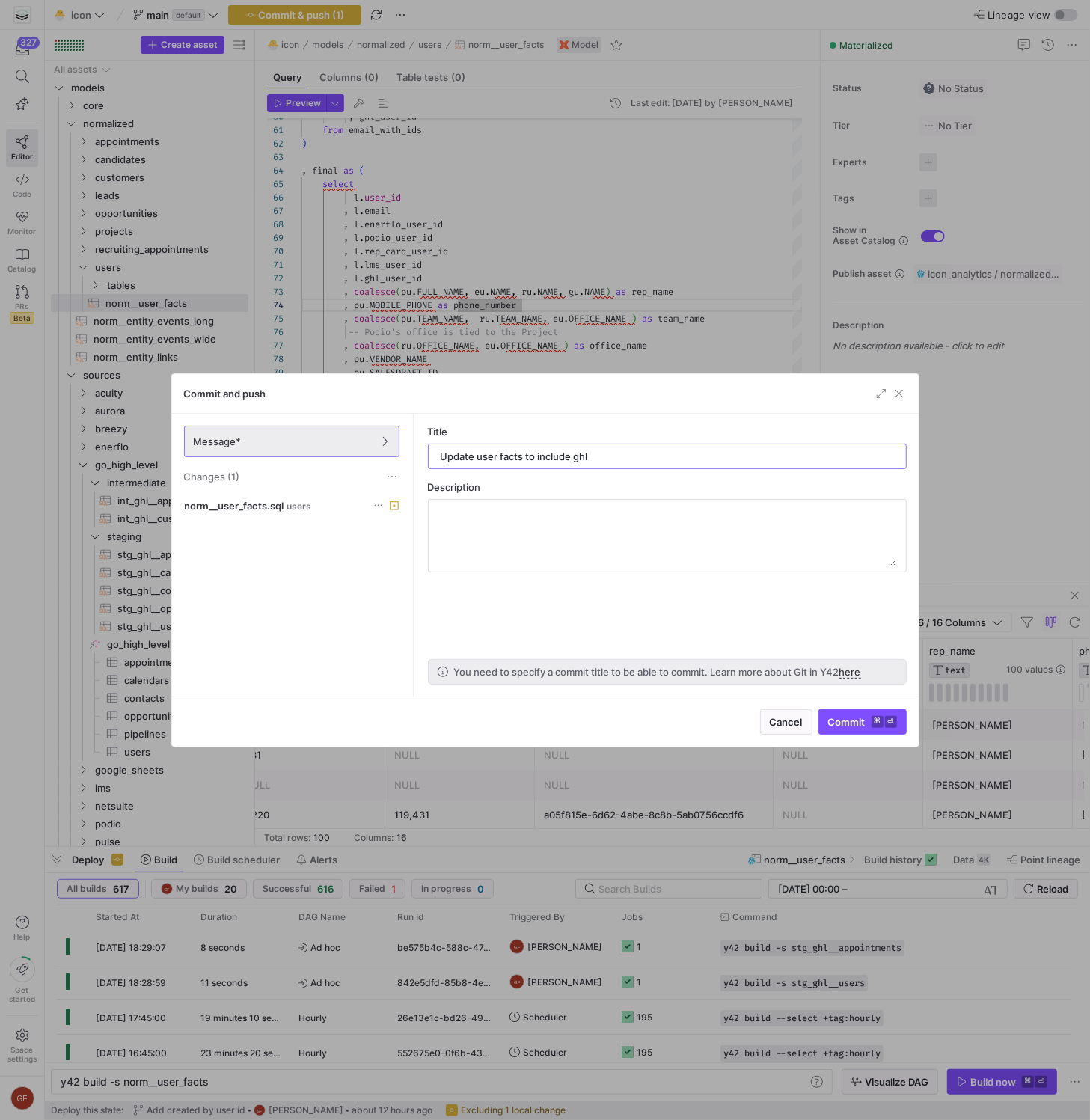
type input "Update user facts to include ghl"
click at [860, 708] on div "Cancel Commit ⌘ ⏎" at bounding box center [545, 721] width 746 height 50
click at [860, 712] on span "submit" at bounding box center [861, 721] width 86 height 24
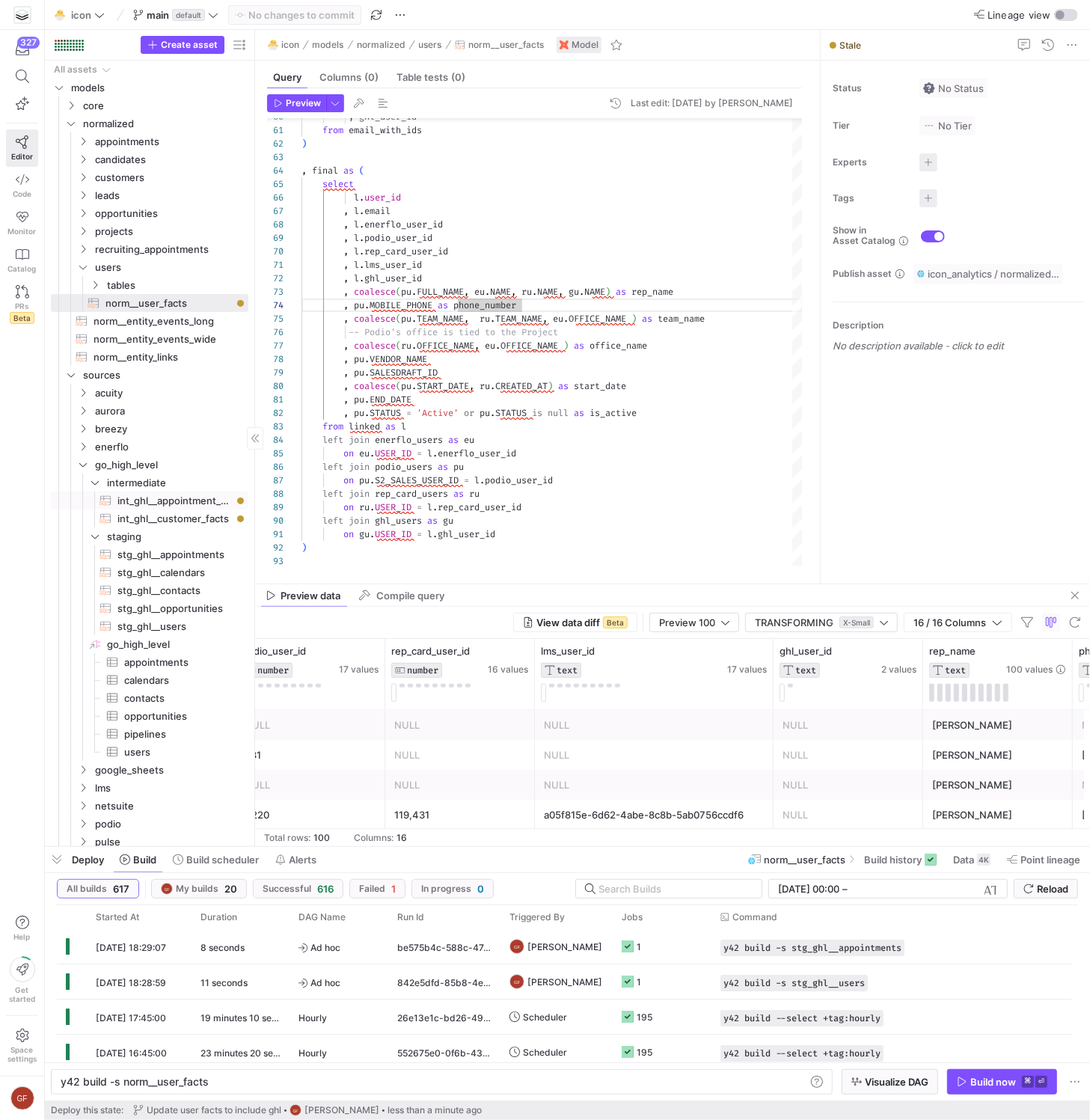
click at [210, 492] on link "int_ghl__appointment_facts​​​​​​​​​​" at bounding box center [149, 501] width 198 height 18
type textarea "with appointments as (select * from {{ ref('stg_ghl__appointments') }}) , calen…"
type textarea "y42 build -s int_ghl__appointment_facts"
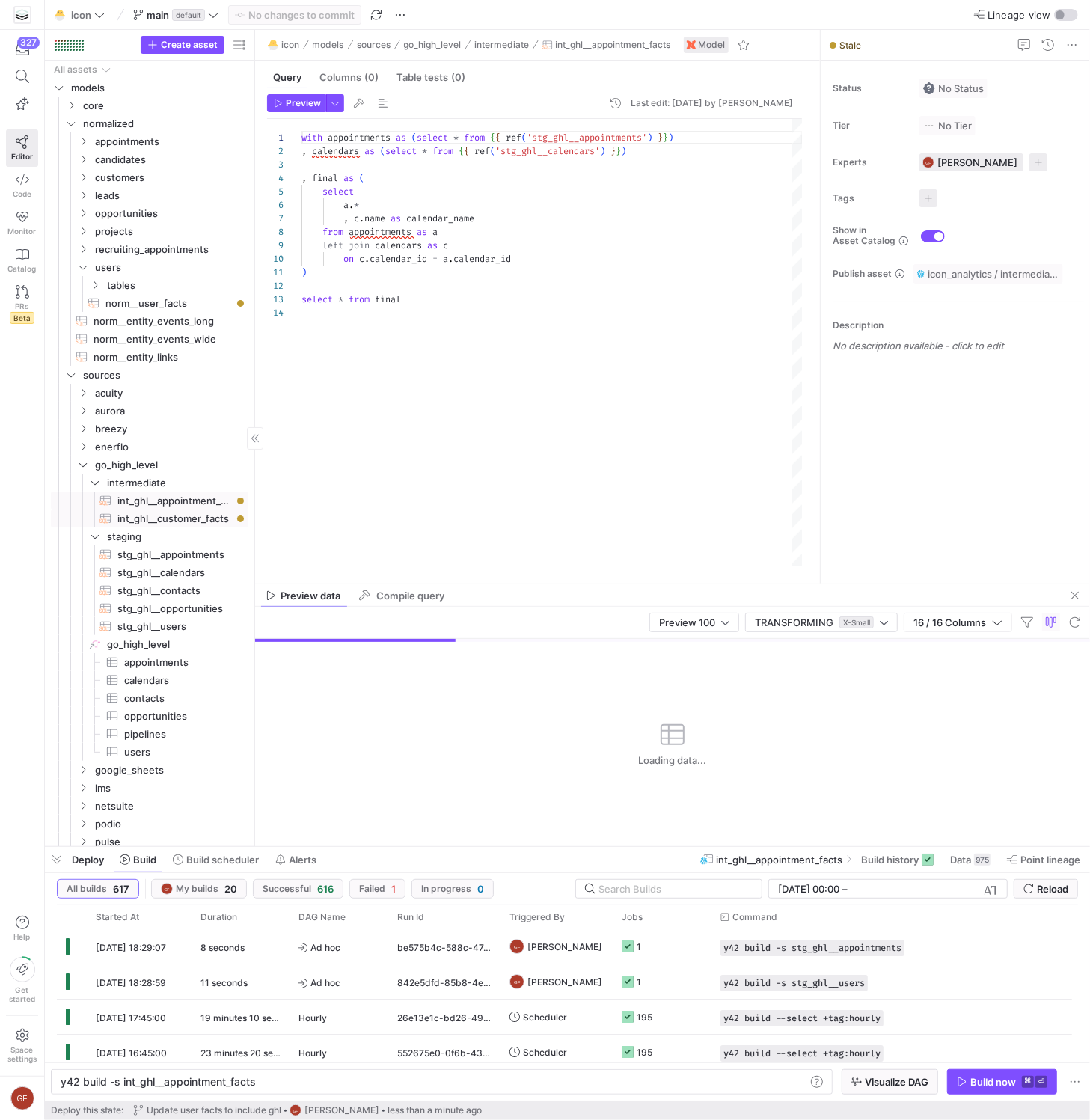
click at [211, 515] on span "int_ghl__customer_facts​​​​​​​​​​" at bounding box center [174, 518] width 113 height 17
type textarea "with go_high_level_contacts as (select * from {{ ref('stg_ghl__contacts') }}) ,…"
type textarea "y42 build -s int_ghl__customer_facts"
